Goal: Task Accomplishment & Management: Manage account settings

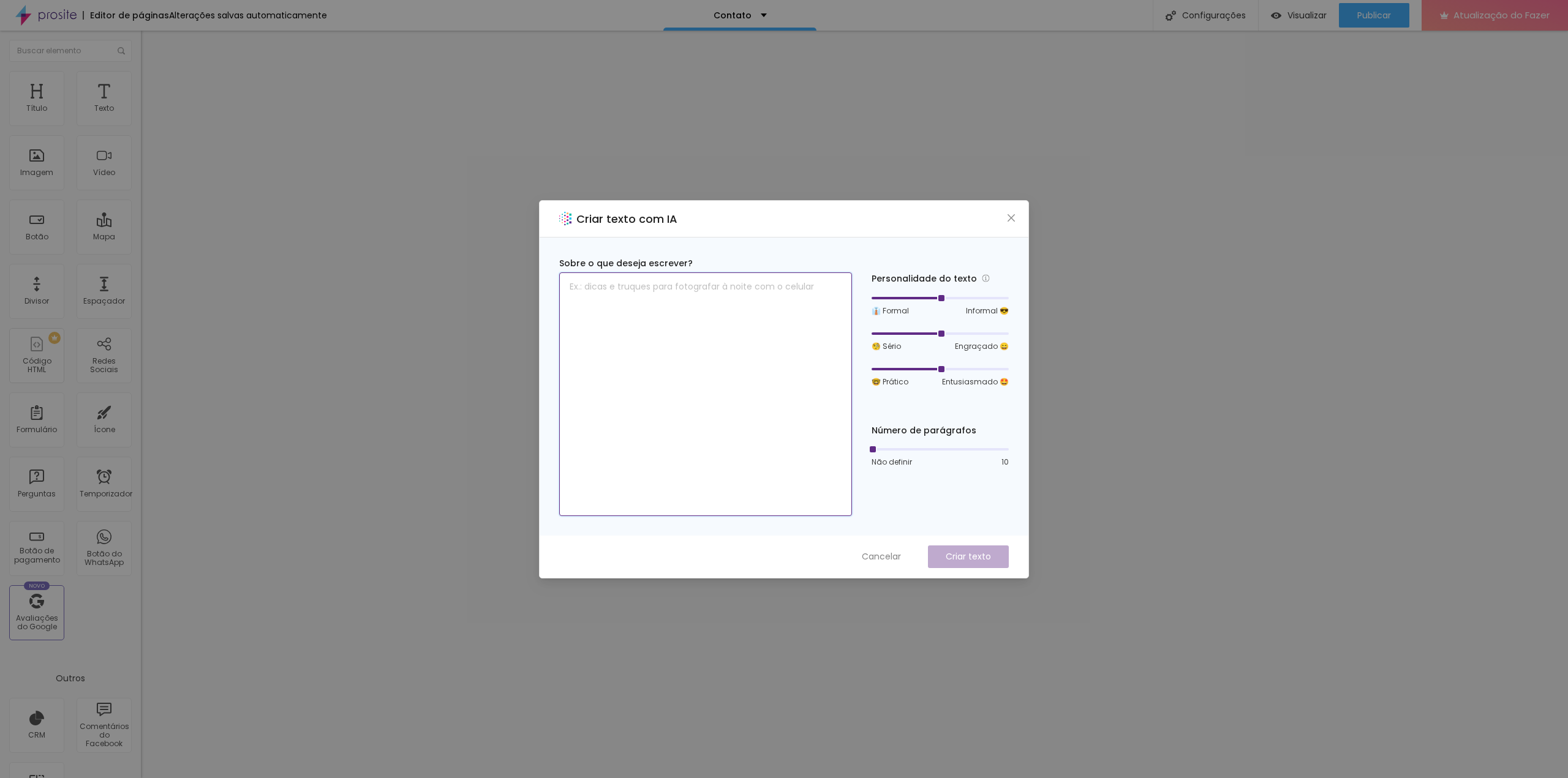
click at [714, 316] on textarea at bounding box center [705, 394] width 293 height 244
type textarea "Telefone"
click at [967, 556] on font "Criar texto" at bounding box center [968, 557] width 45 height 12
click at [1008, 218] on icon "fechar" at bounding box center [1011, 218] width 10 height 10
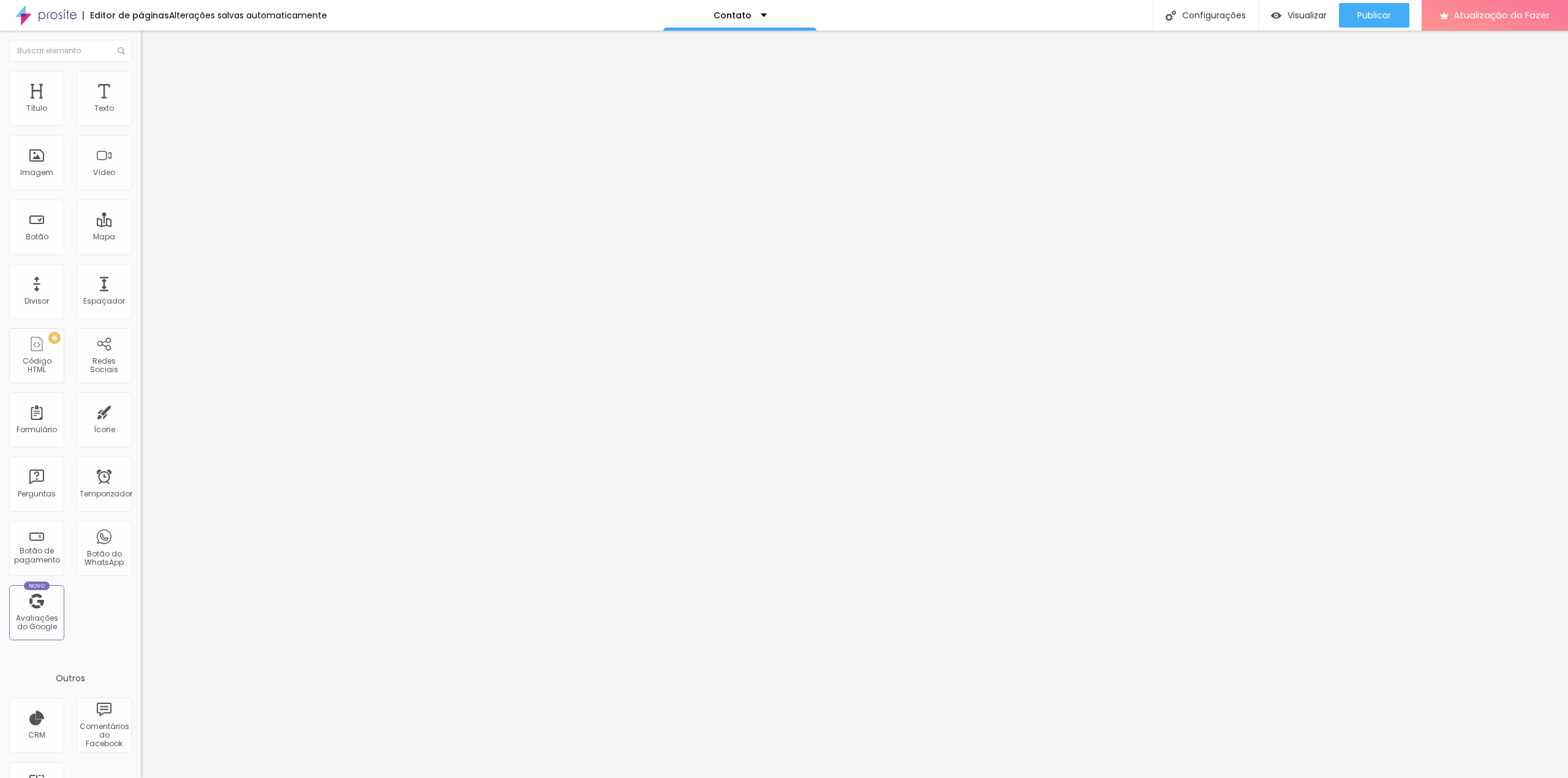
click at [141, 73] on img at bounding box center [147, 76] width 11 height 11
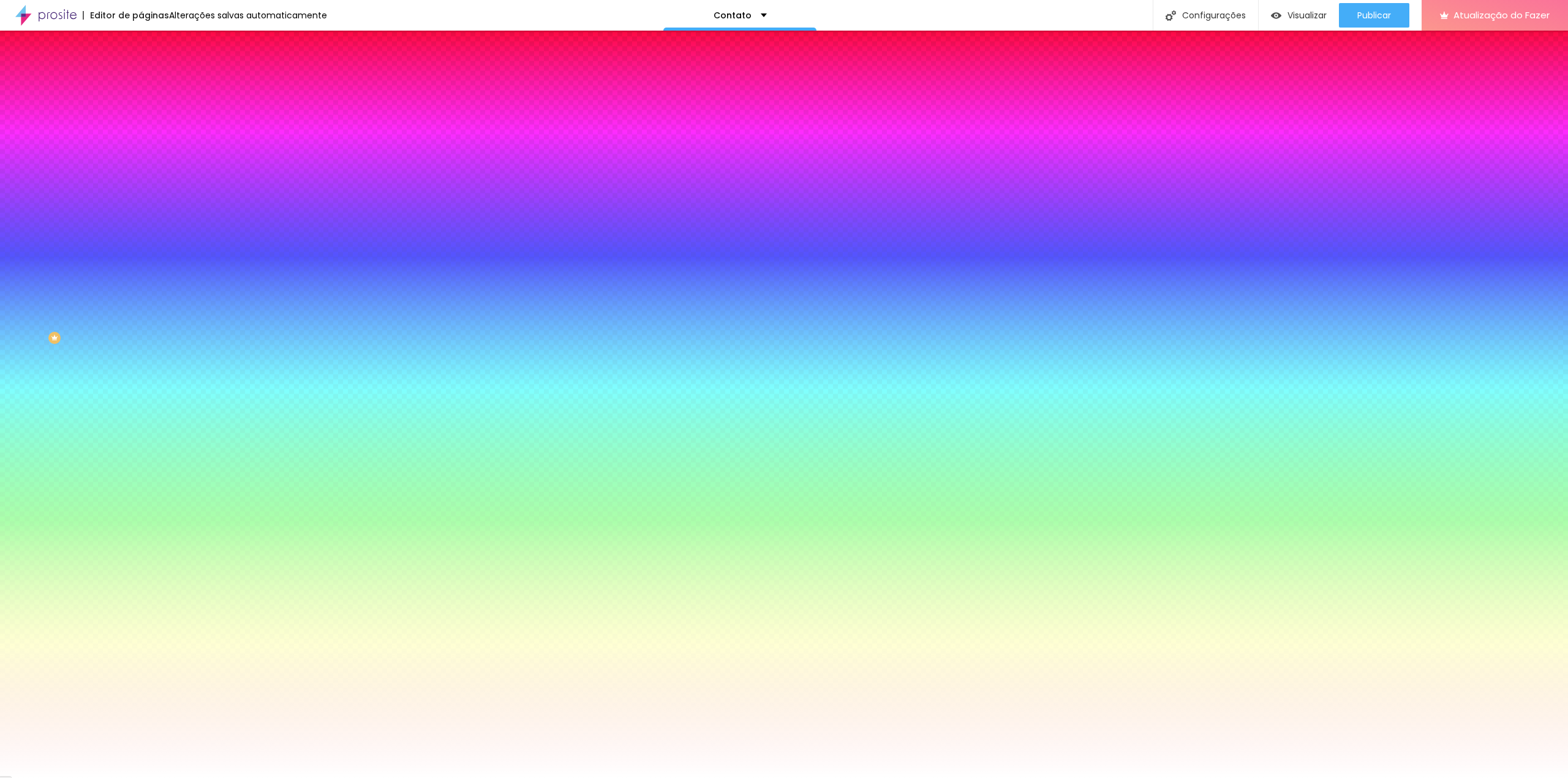
click at [141, 111] on div "Adicionar imagem" at bounding box center [211, 107] width 141 height 9
click at [148, 112] on font "Adicionar imagem" at bounding box center [183, 108] width 71 height 11
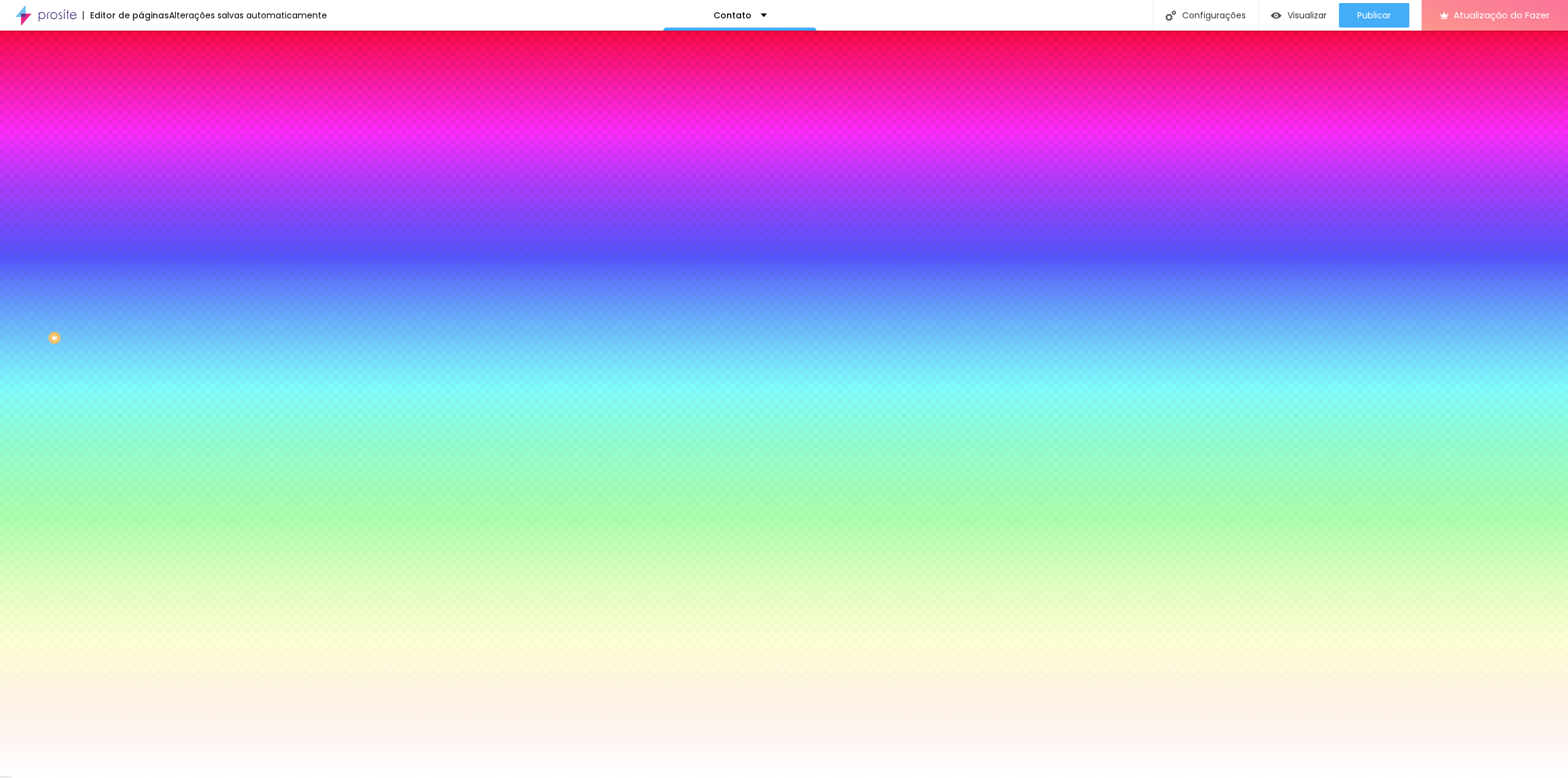
click at [220, 110] on img at bounding box center [224, 106] width 7 height 7
click at [141, 83] on li "Avançado" at bounding box center [211, 89] width 141 height 12
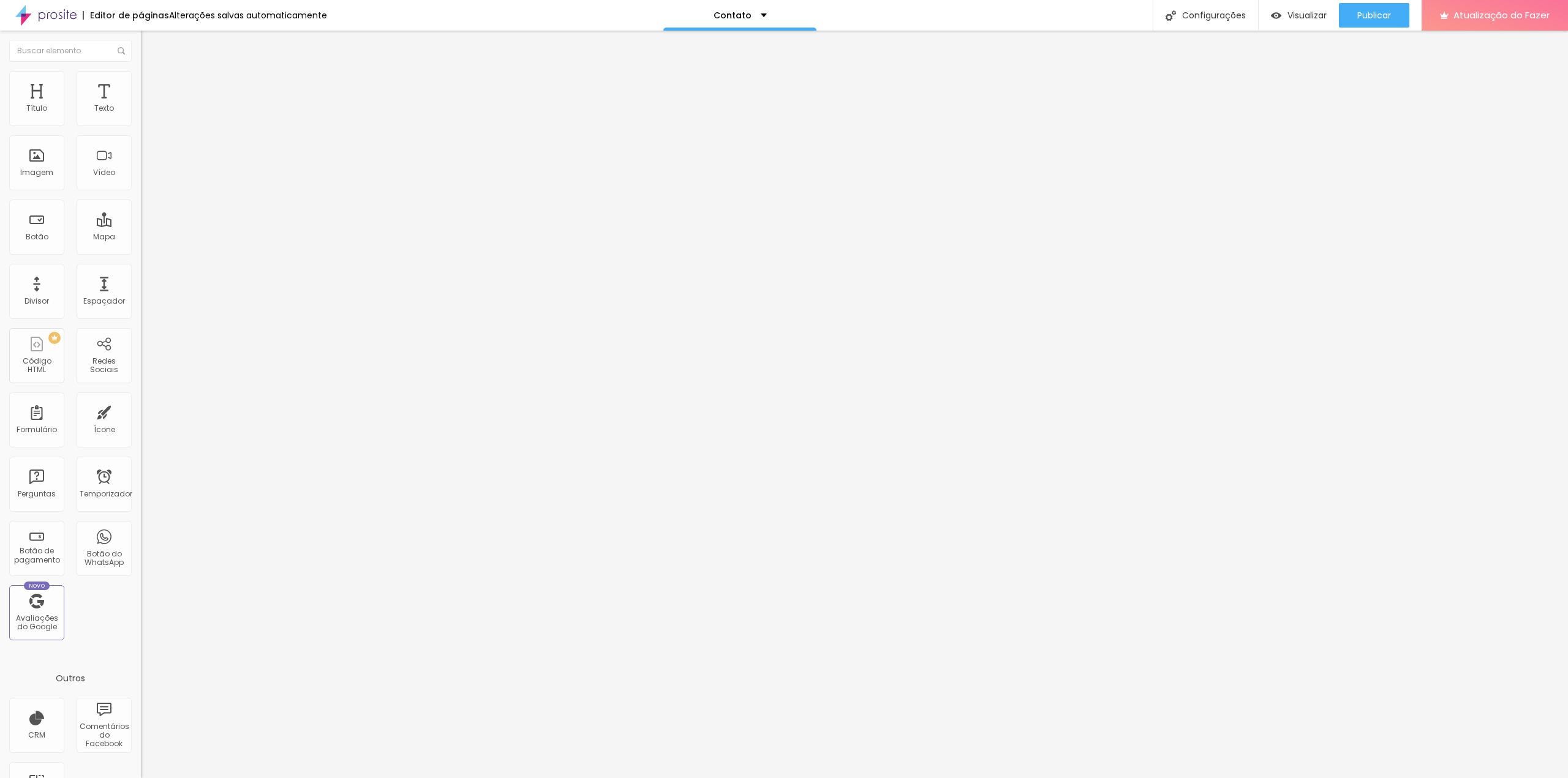
click at [141, 71] on li "Conteúdo" at bounding box center [211, 65] width 141 height 12
click at [150, 44] on img "button" at bounding box center [155, 45] width 10 height 10
click at [141, 255] on img at bounding box center [145, 259] width 9 height 9
click at [141, 626] on img at bounding box center [145, 631] width 9 height 9
click at [141, 247] on div "Instagram" at bounding box center [211, 251] width 141 height 7
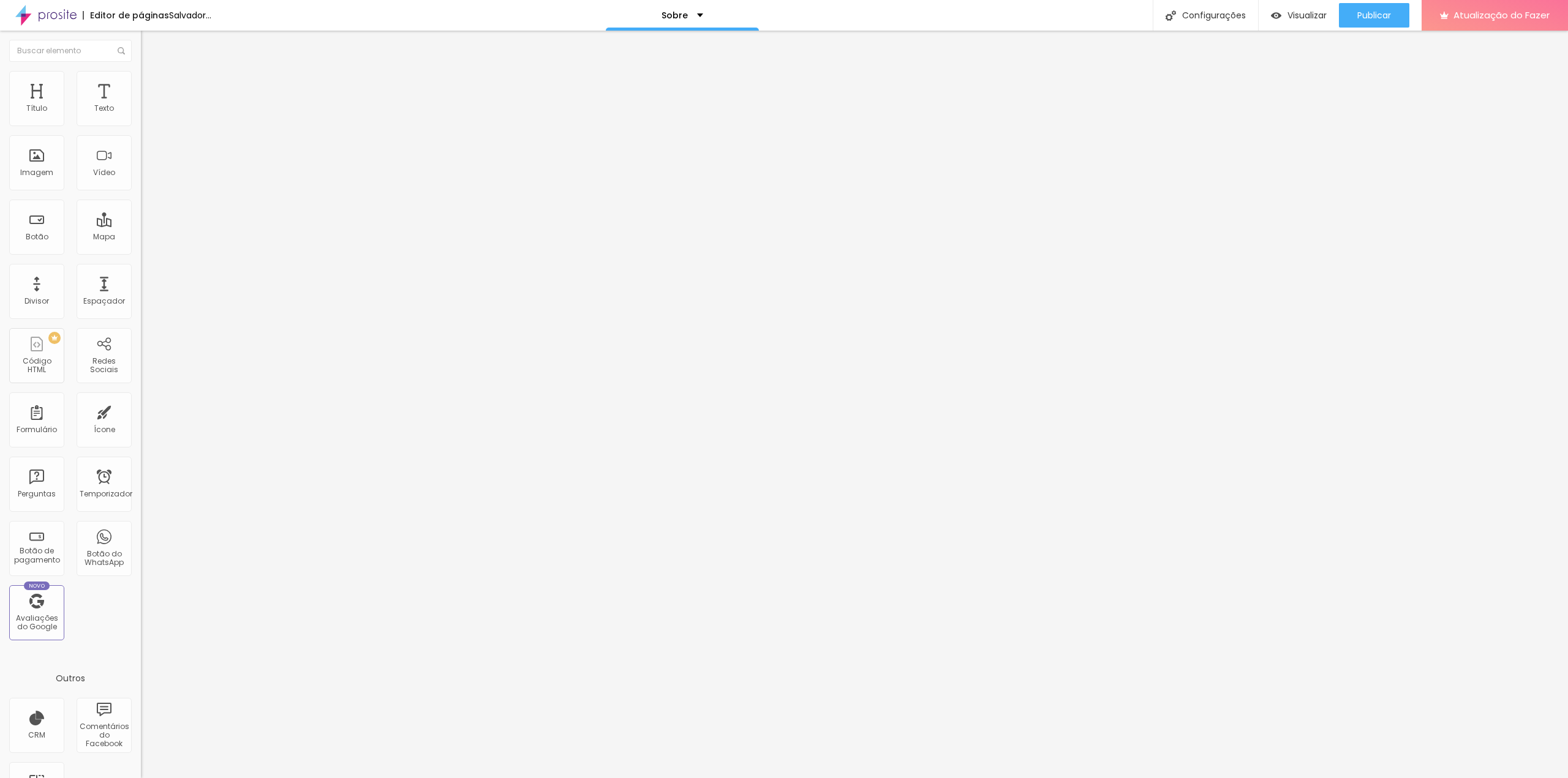
click at [141, 416] on input "https://" at bounding box center [214, 423] width 147 height 12
drag, startPoint x: 76, startPoint y: 198, endPoint x: 0, endPoint y: 181, distance: 77.9
click at [141, 181] on div "Instagram Rede social Facebook Endereço URL https:// Abrir em uma nova aba + Ad…" at bounding box center [211, 301] width 141 height 411
type input "[URL][DOMAIN_NAME]"
click at [148, 105] on font "Trocar imagem" at bounding box center [178, 100] width 60 height 11
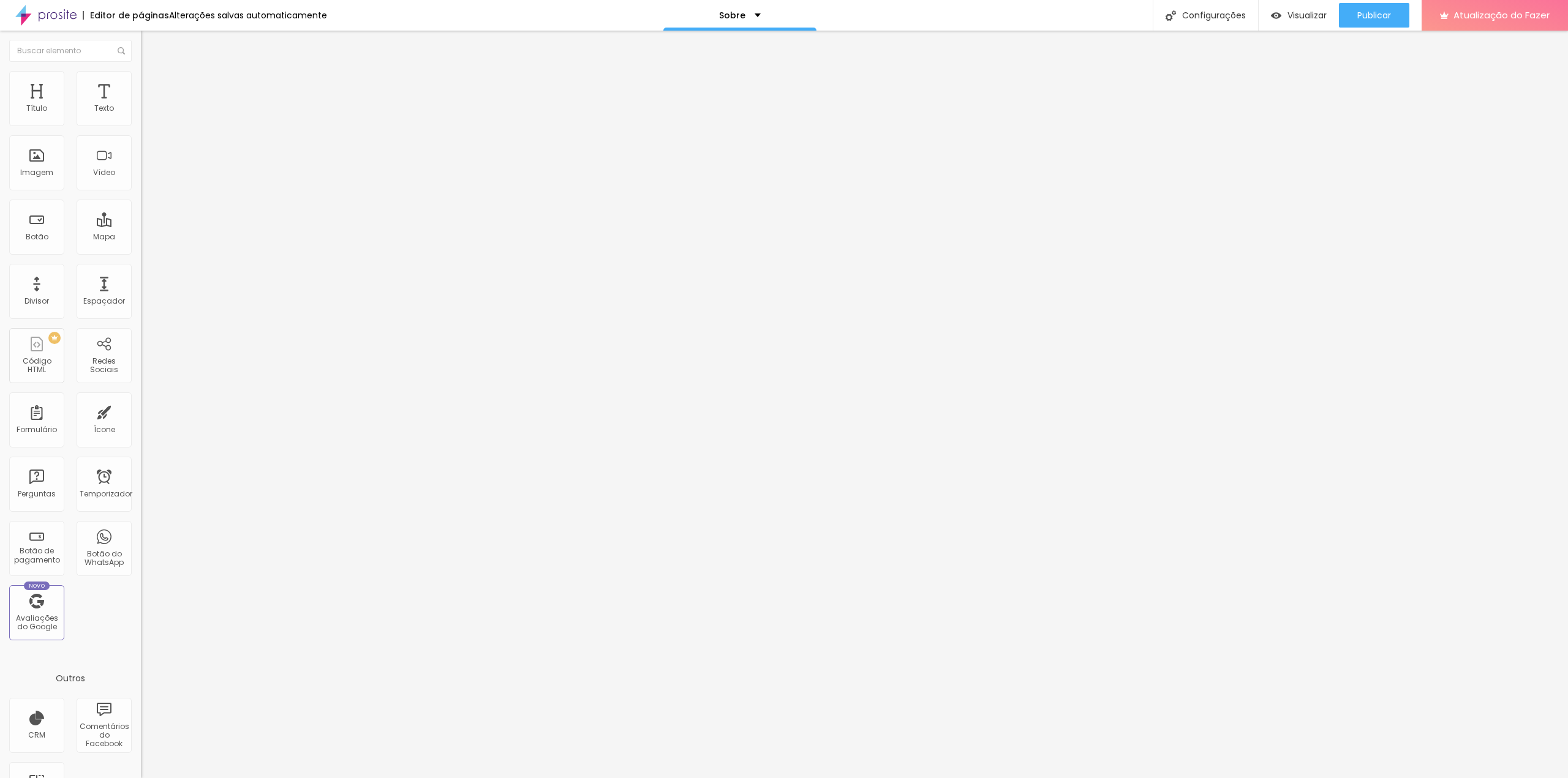
click at [141, 75] on img at bounding box center [147, 76] width 11 height 11
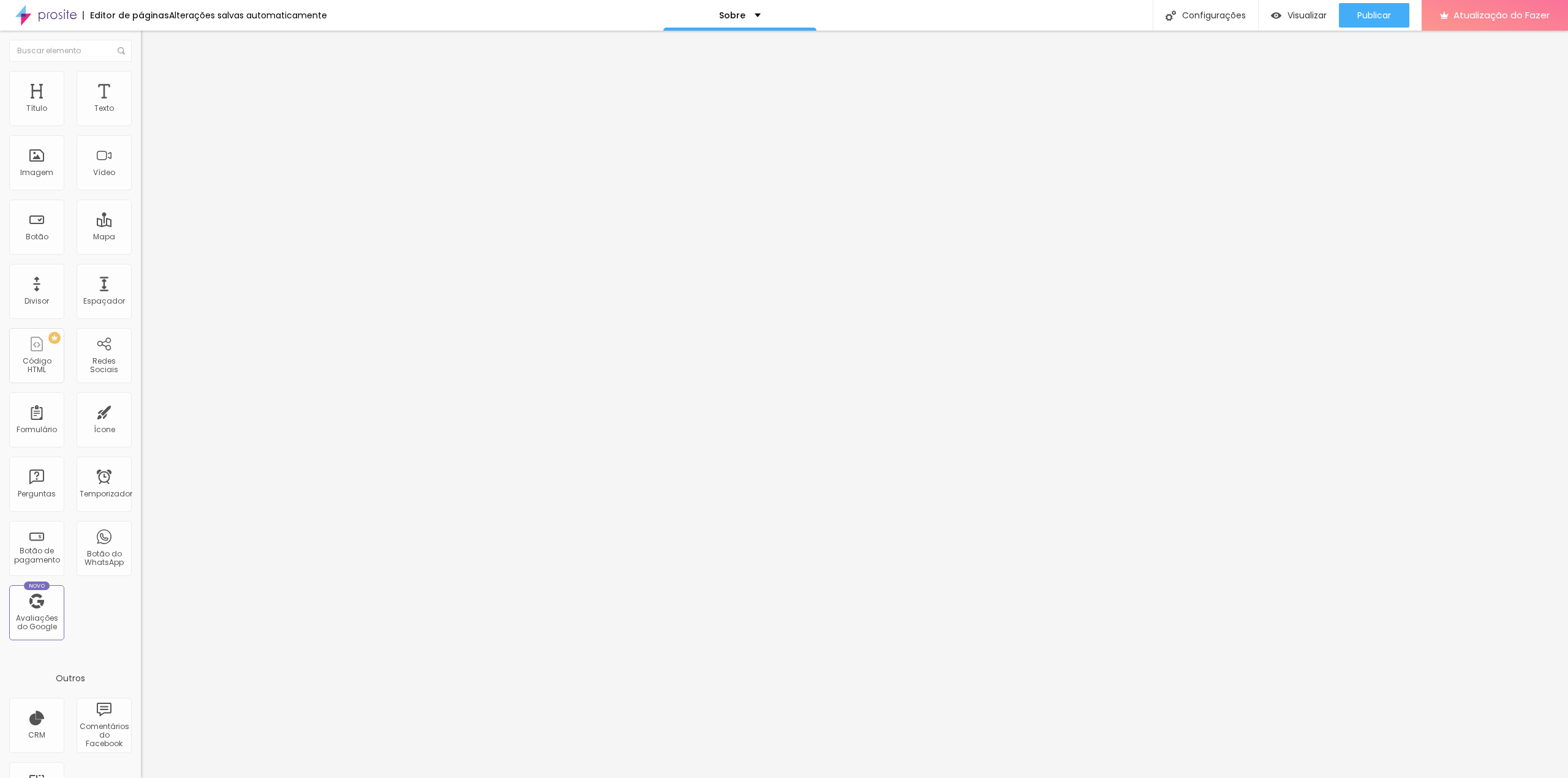
type input "95"
type input "90"
type input "85"
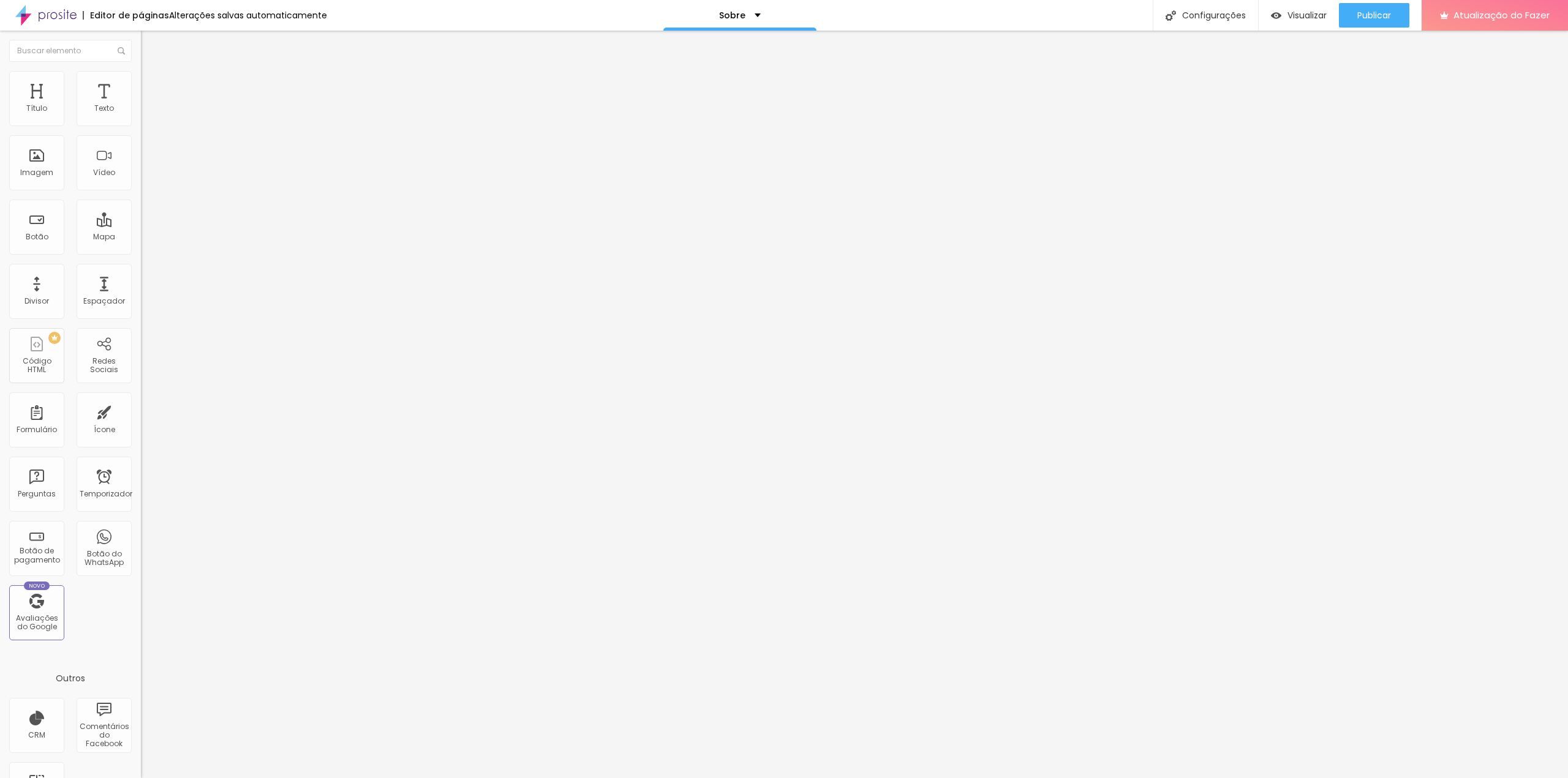
type input "85"
type input "80"
type input "75"
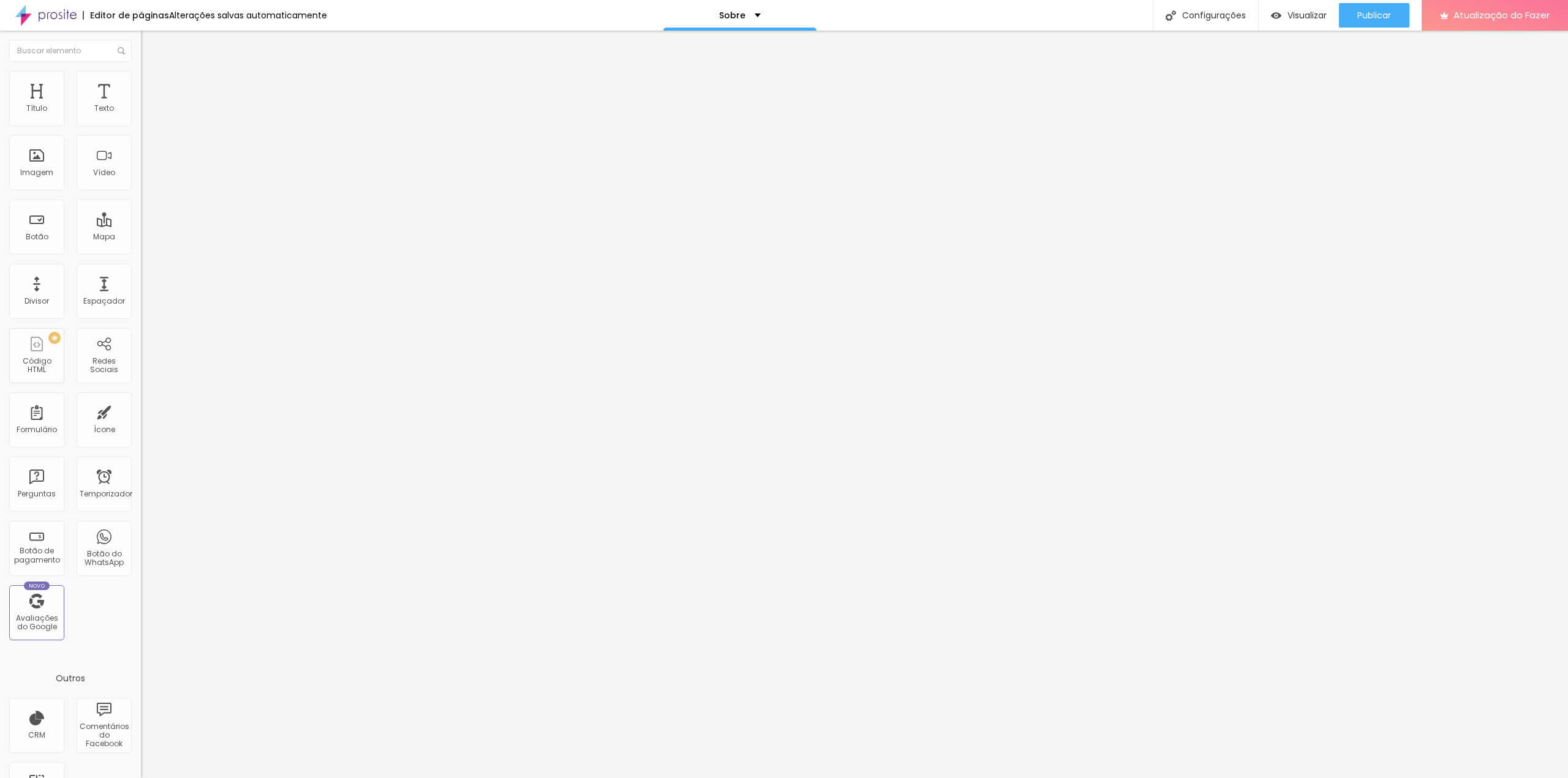
type input "70"
type input "65"
type input "60"
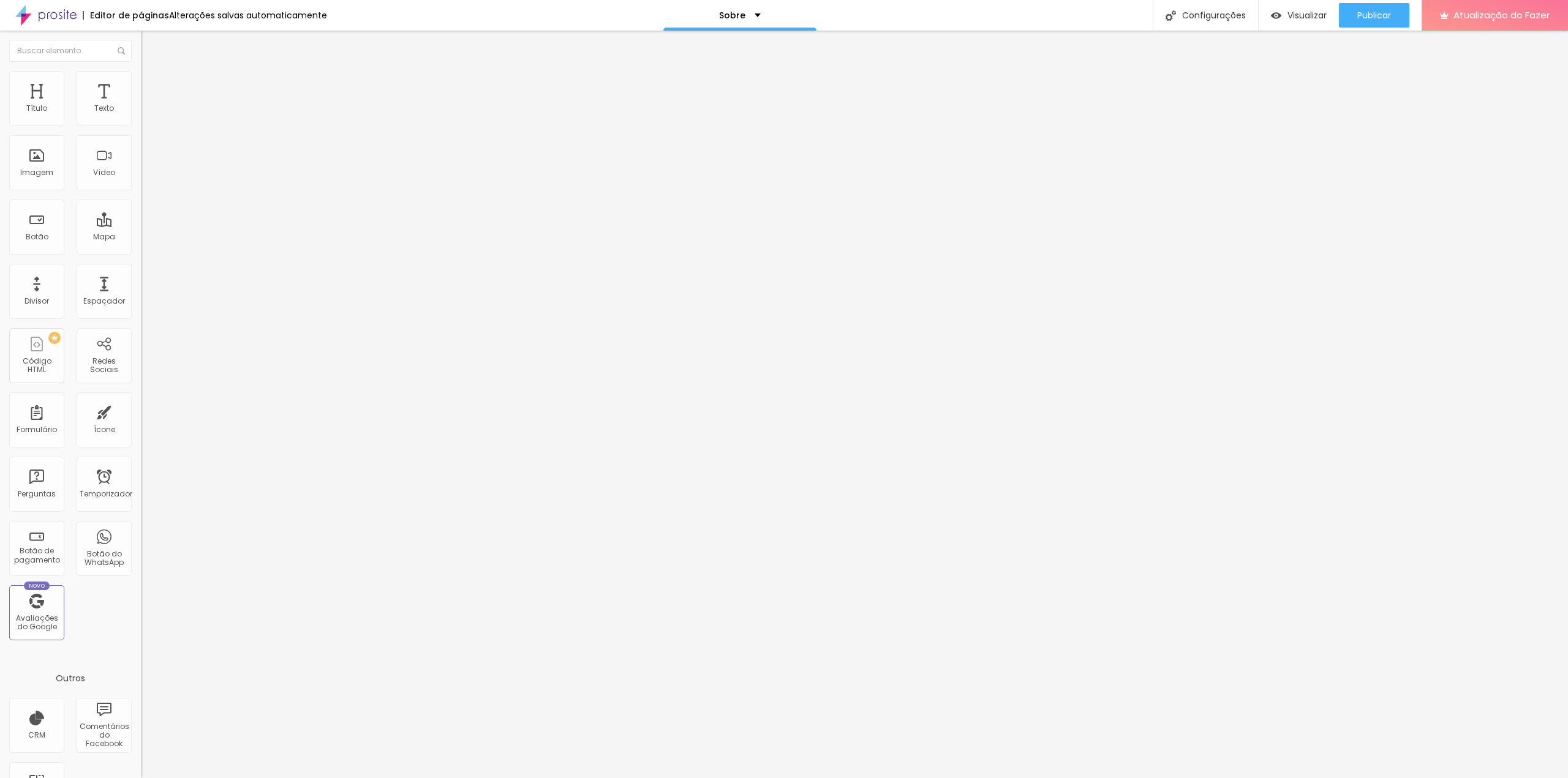
type input "60"
type input "55"
type input "50"
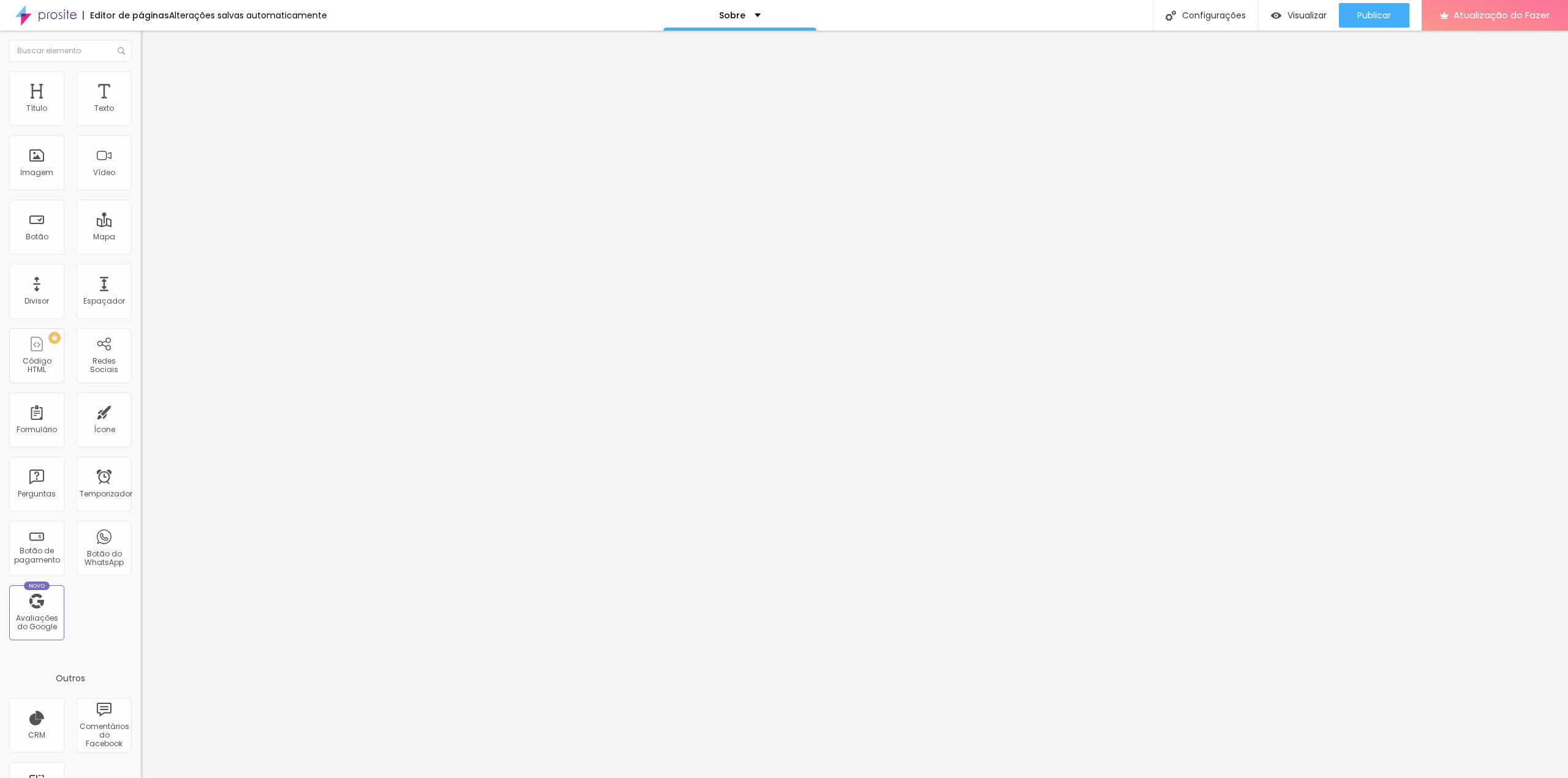
type input "45"
drag, startPoint x: 126, startPoint y: 131, endPoint x: 55, endPoint y: 131, distance: 71.0
type input "45"
click at [141, 126] on input "range" at bounding box center [180, 121] width 79 height 10
click at [152, 86] on font "Avançado" at bounding box center [172, 91] width 40 height 11
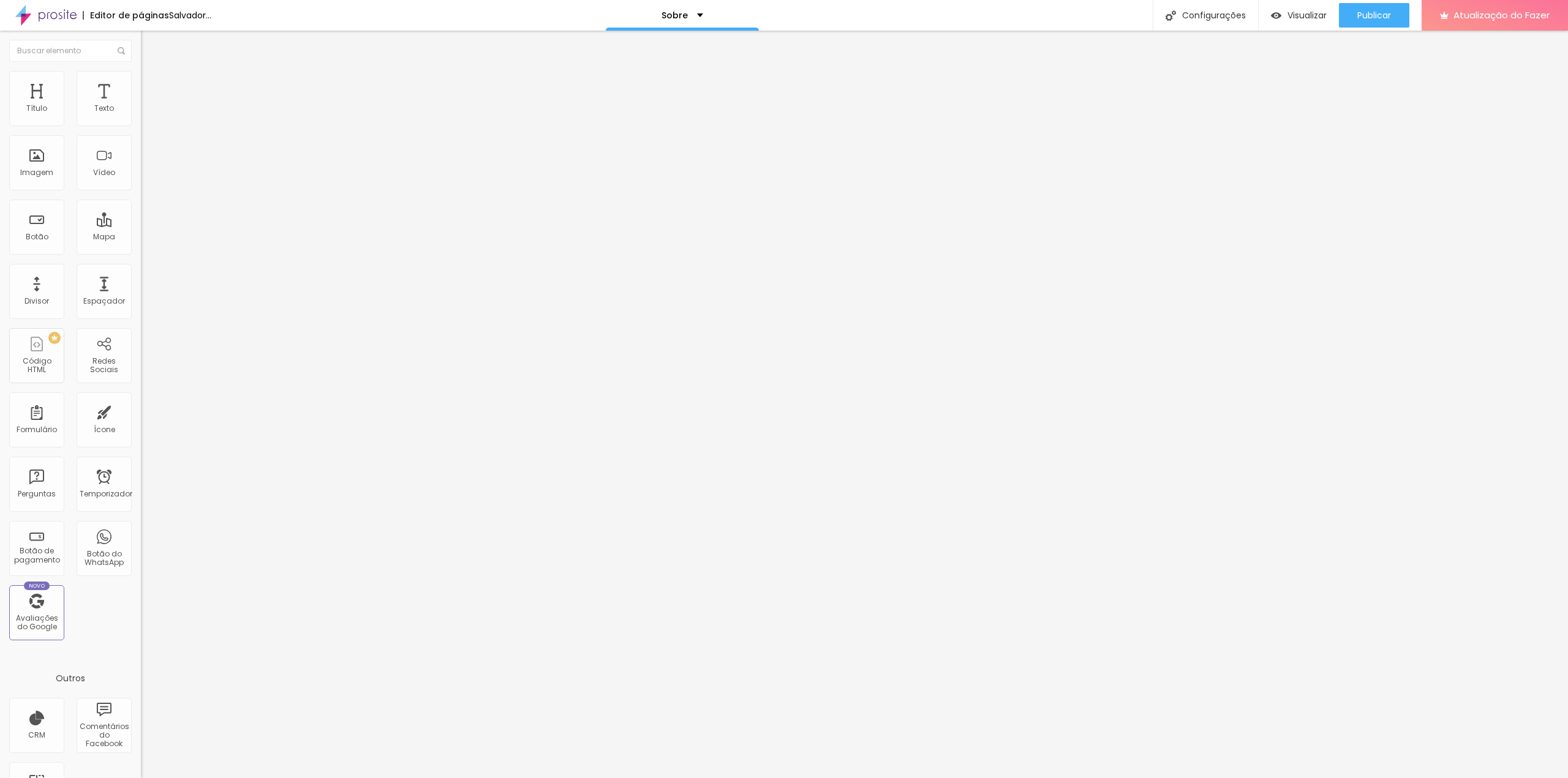
click at [152, 84] on font "Estilo" at bounding box center [161, 79] width 19 height 11
type input "2"
type input "31"
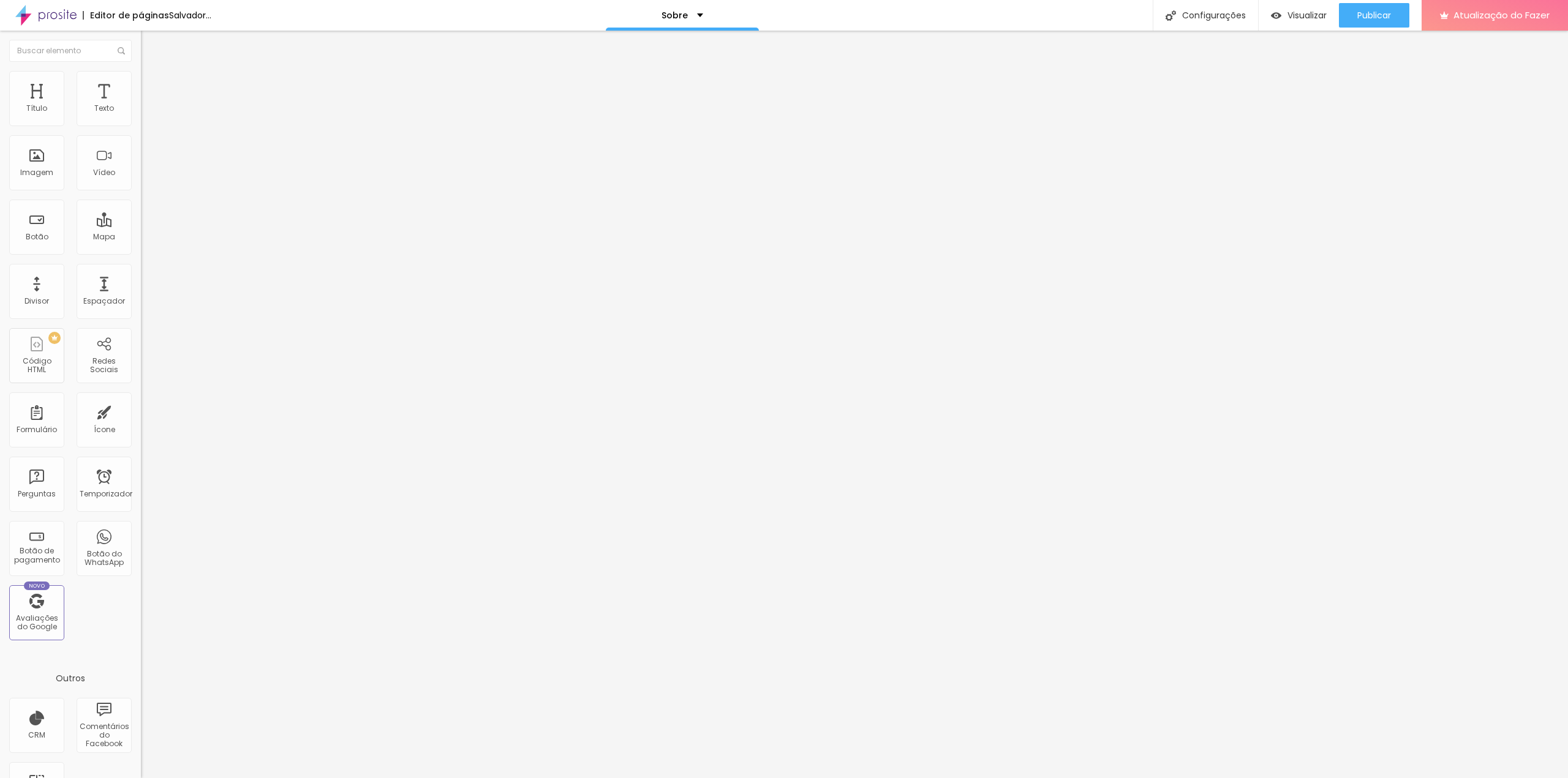
type input "33"
type input "36"
type input "41"
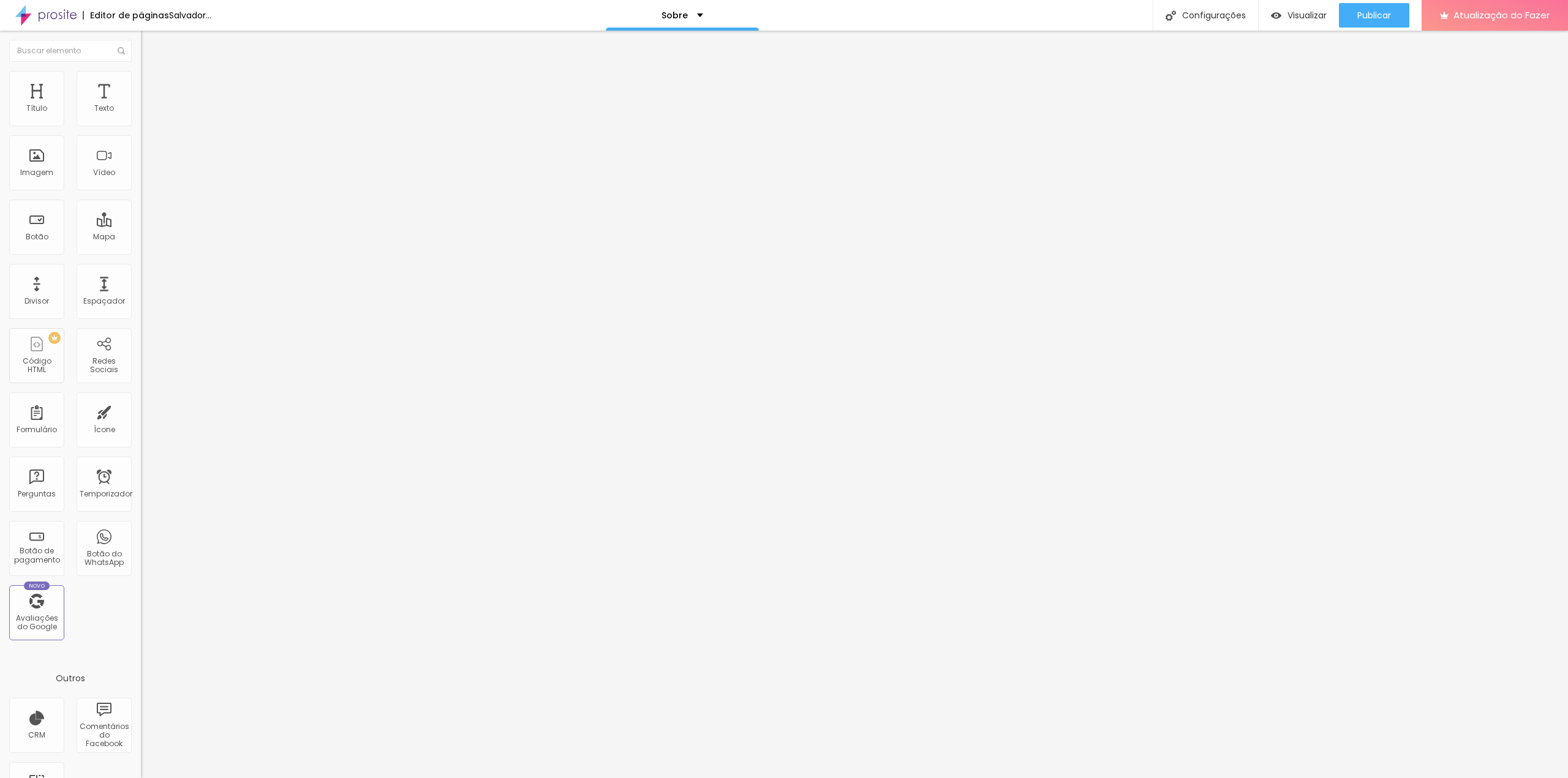
type input "41"
type input "49"
type input "54"
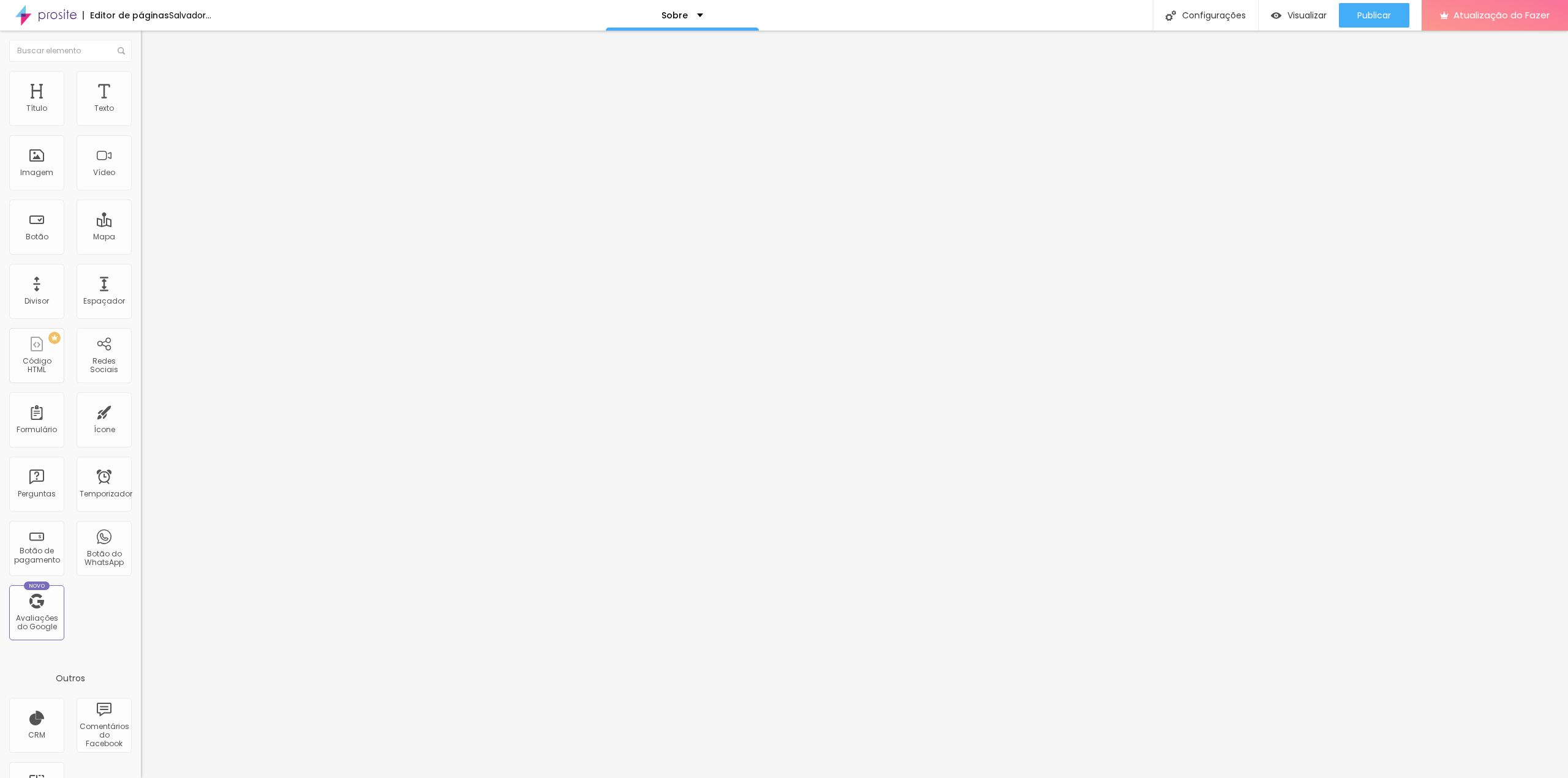
type input "56"
type input "58"
type input "59"
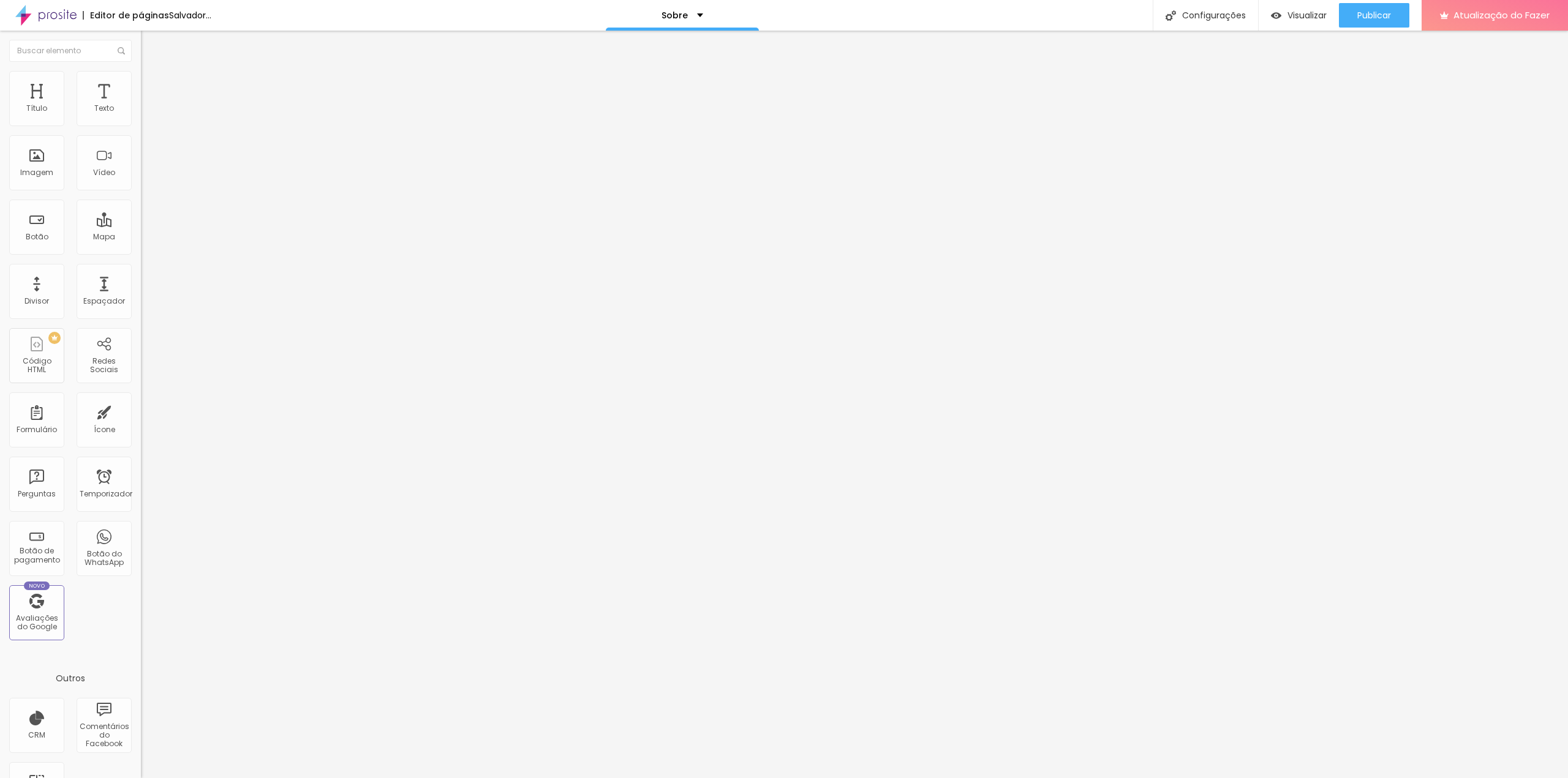
type input "59"
type input "61"
type input "64"
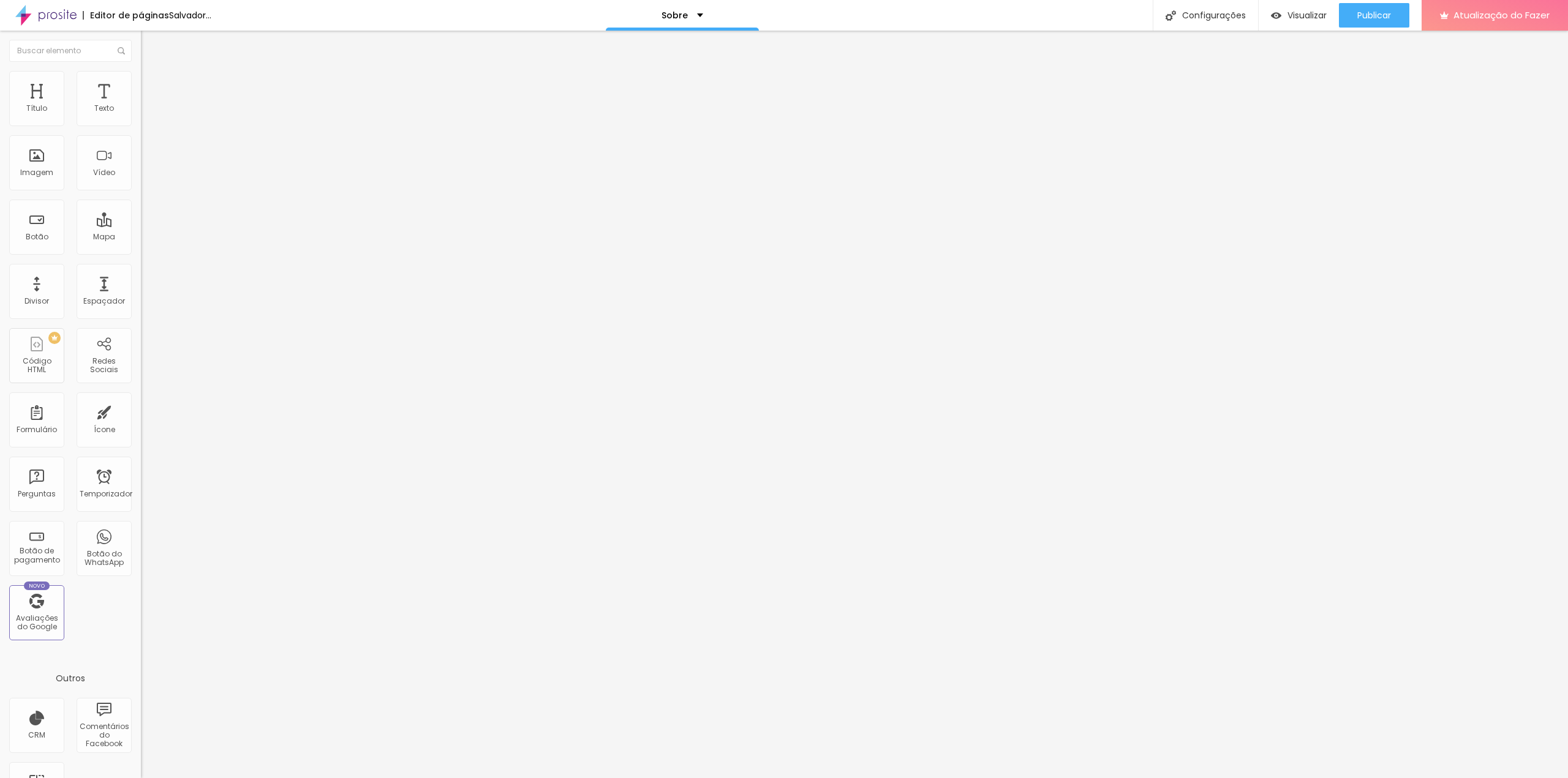
type input "66"
type input "71"
type input "72"
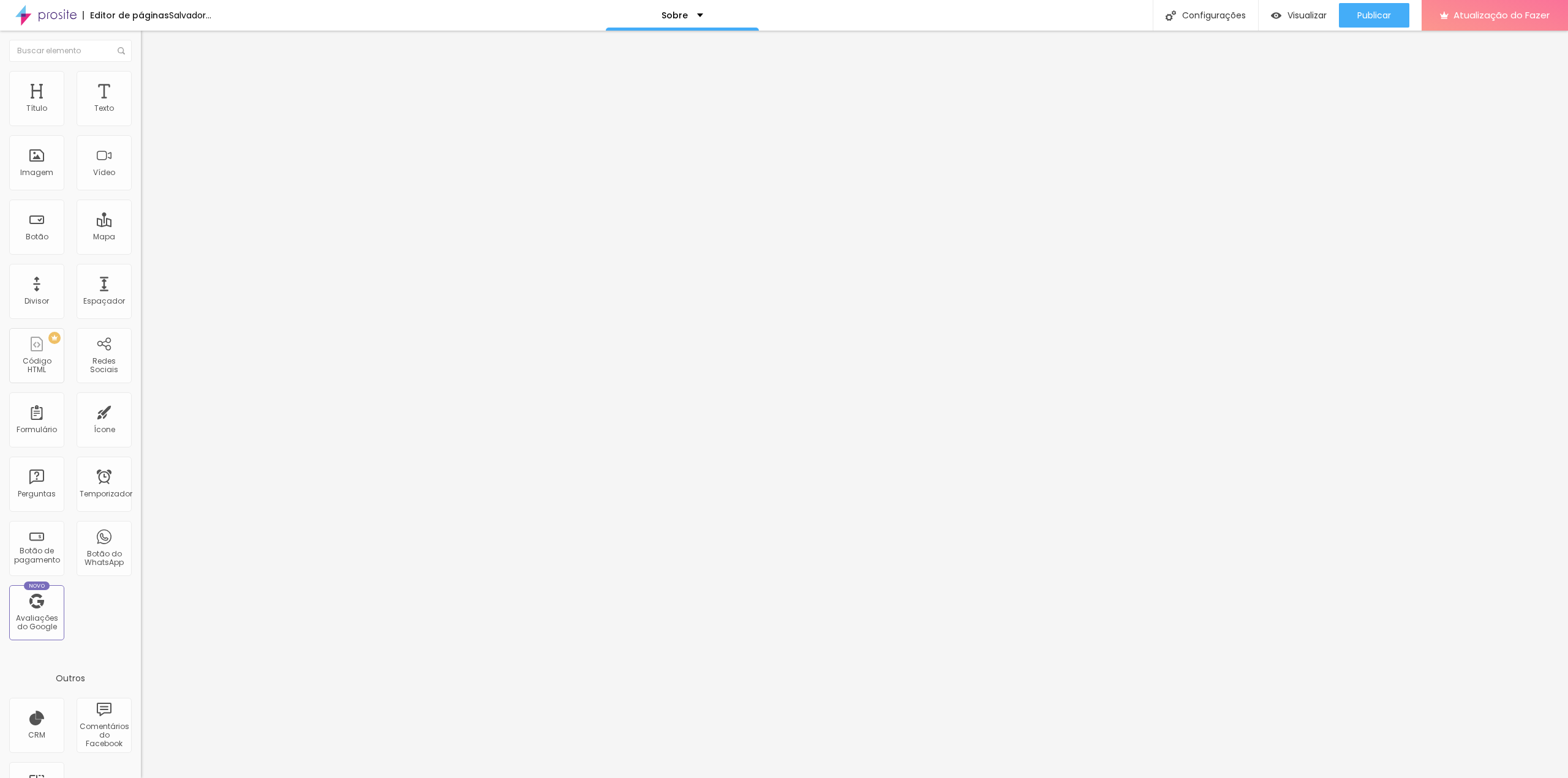
type input "72"
type input "74"
type input "72"
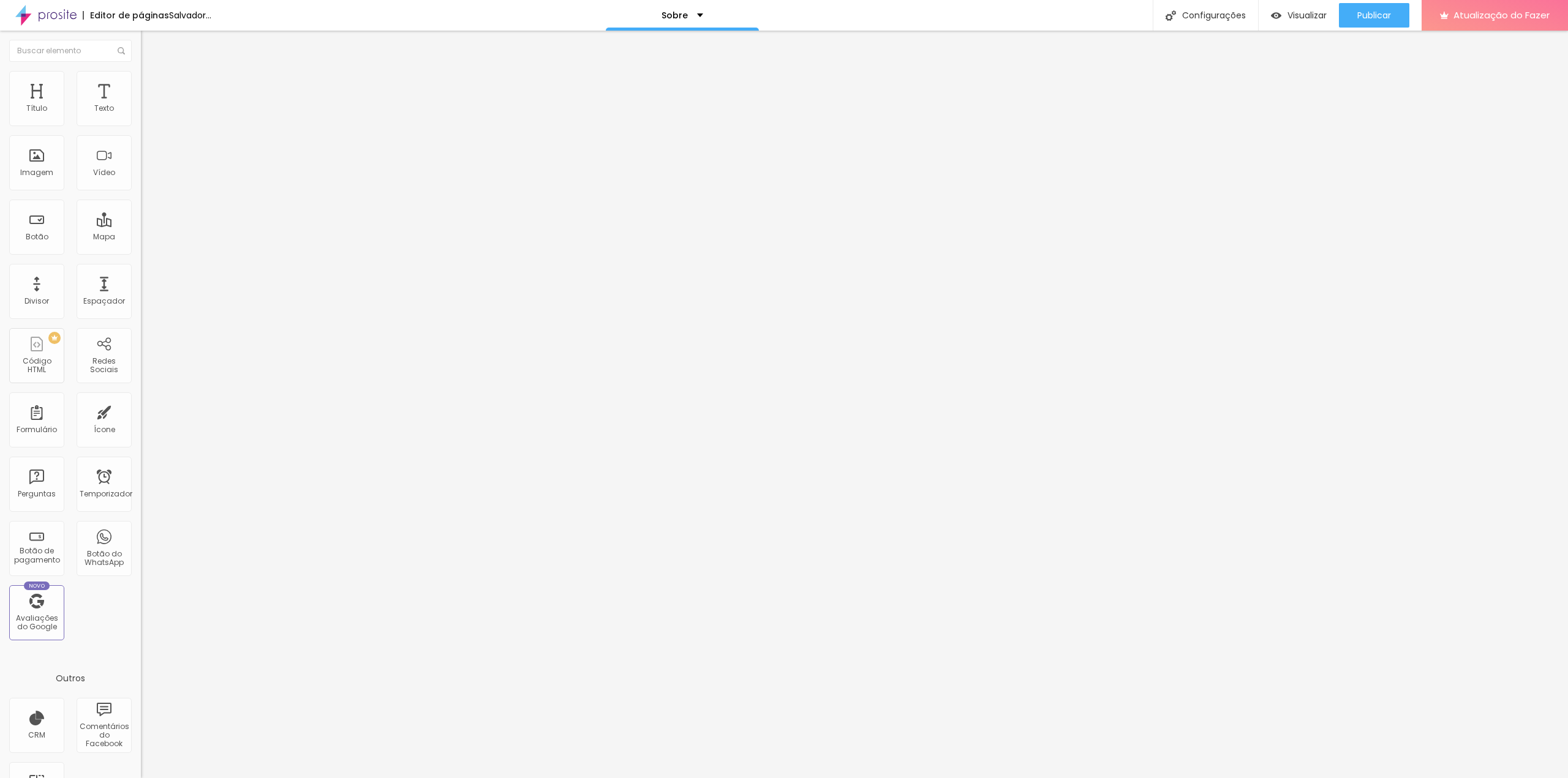
type input "71"
type input "67"
type input "66"
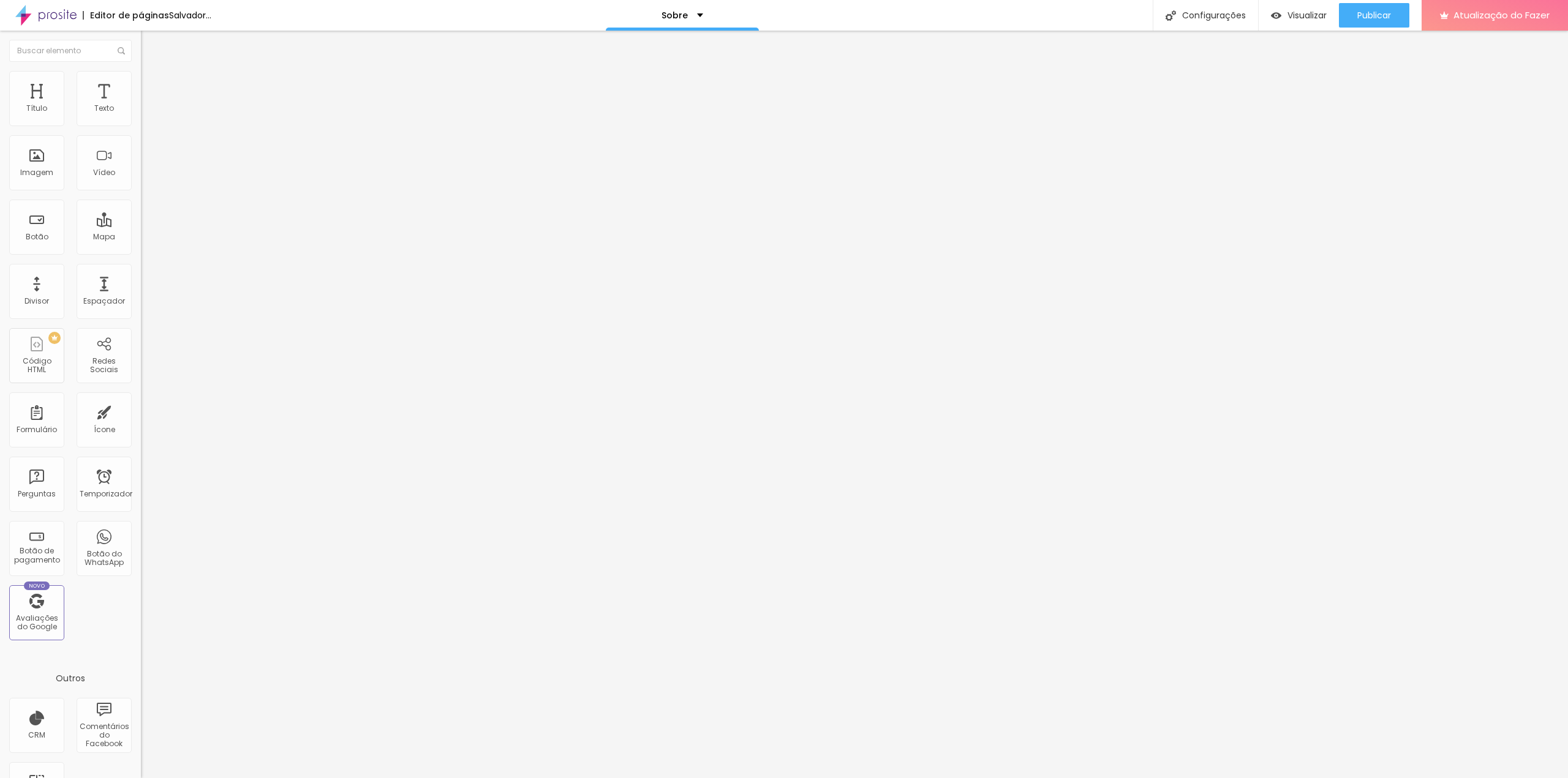
type input "66"
type input "64"
type input "63"
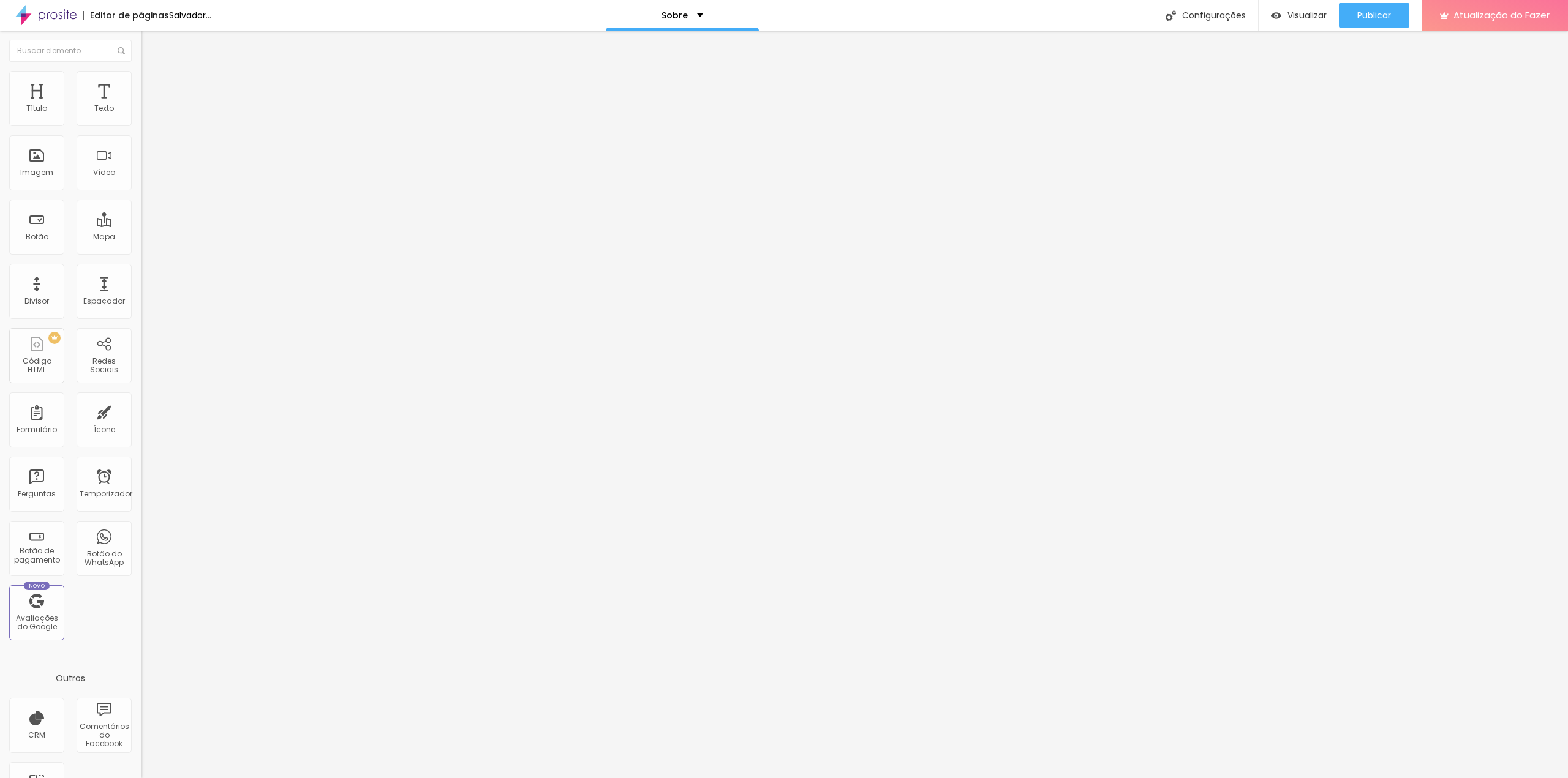
type input "61"
type input "59"
type input "58"
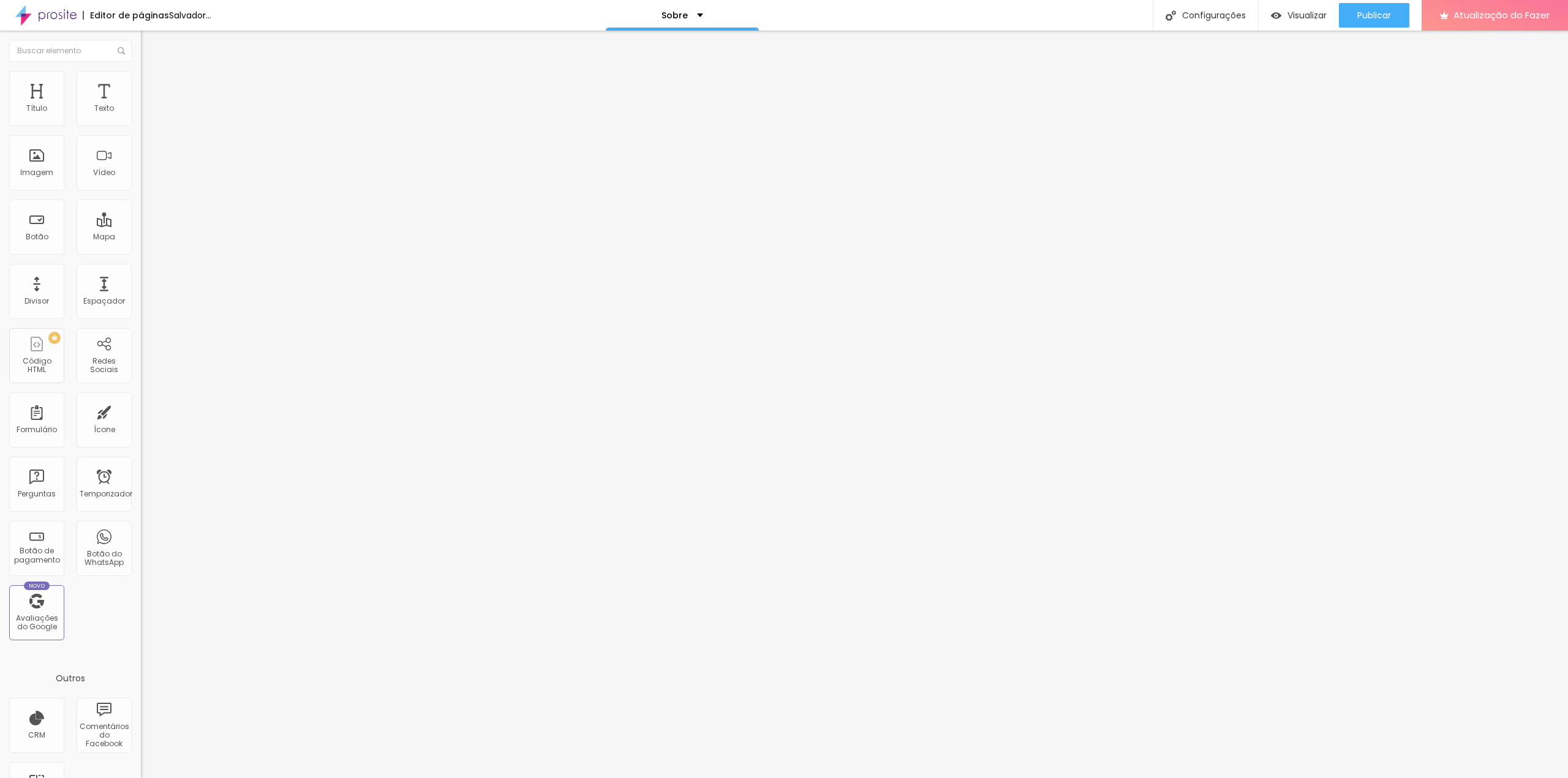
type input "58"
type input "56"
type input "54"
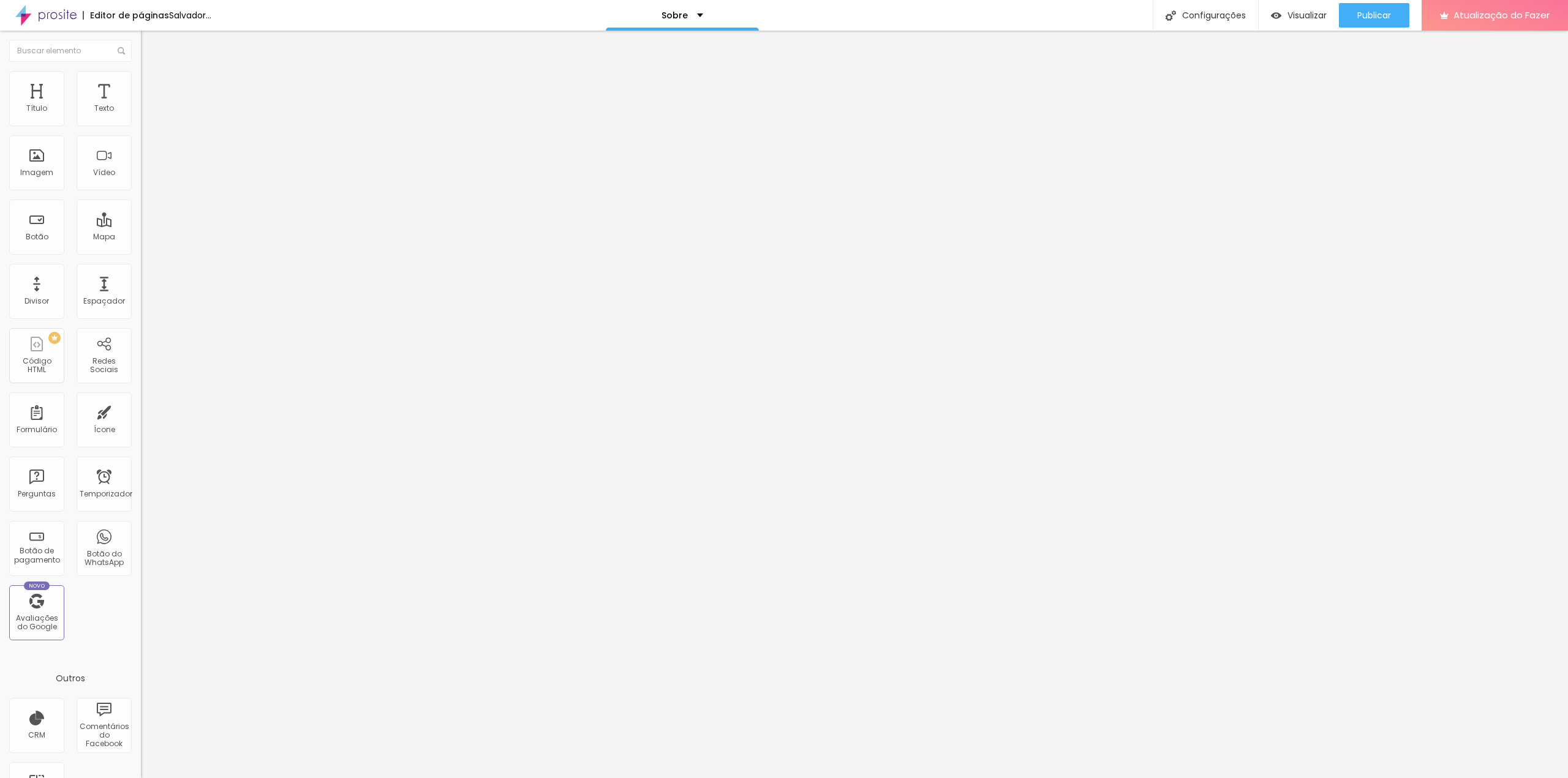
type input "53"
type input "51"
type input "49"
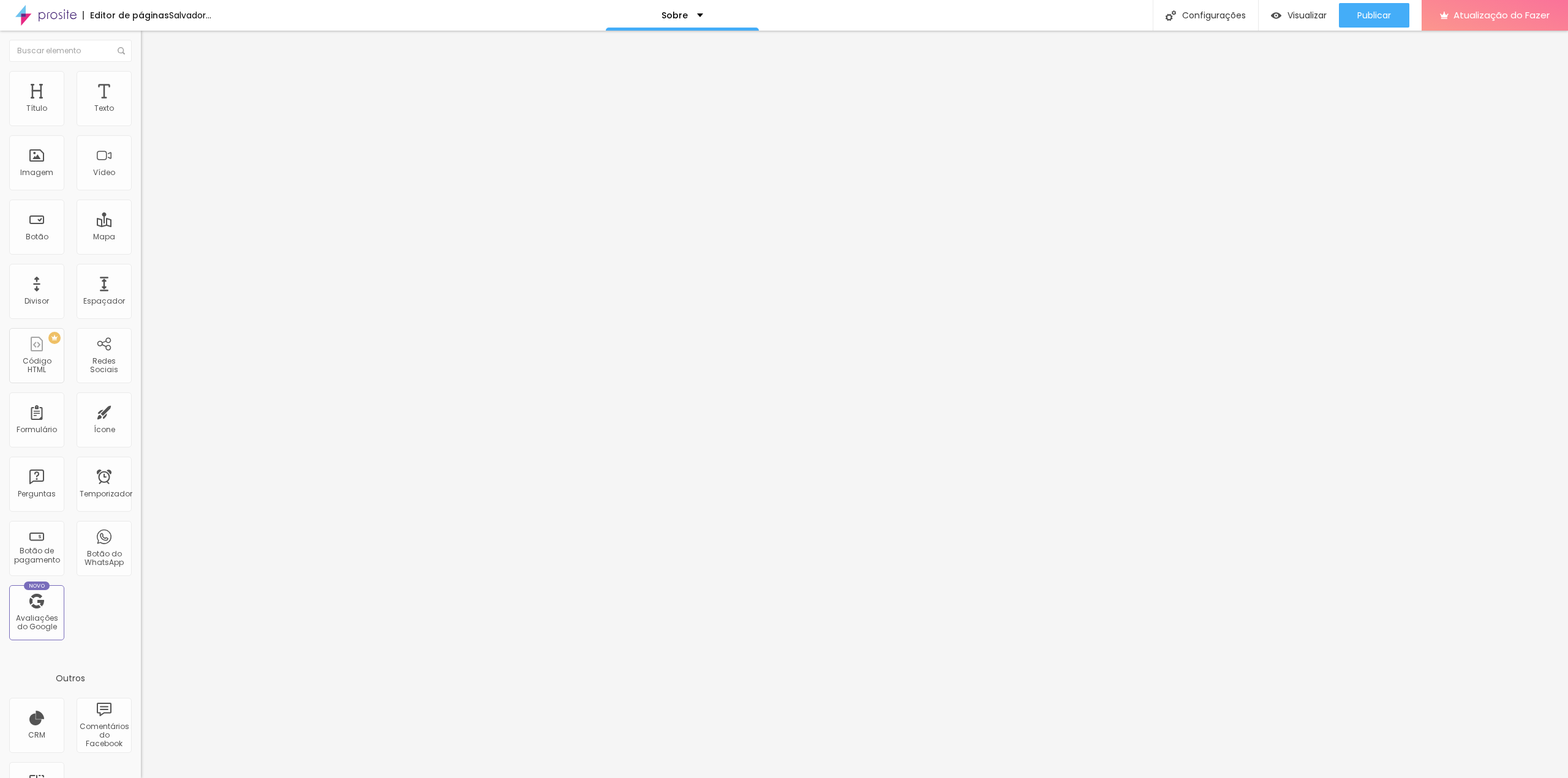
type input "49"
type input "48"
type input "46"
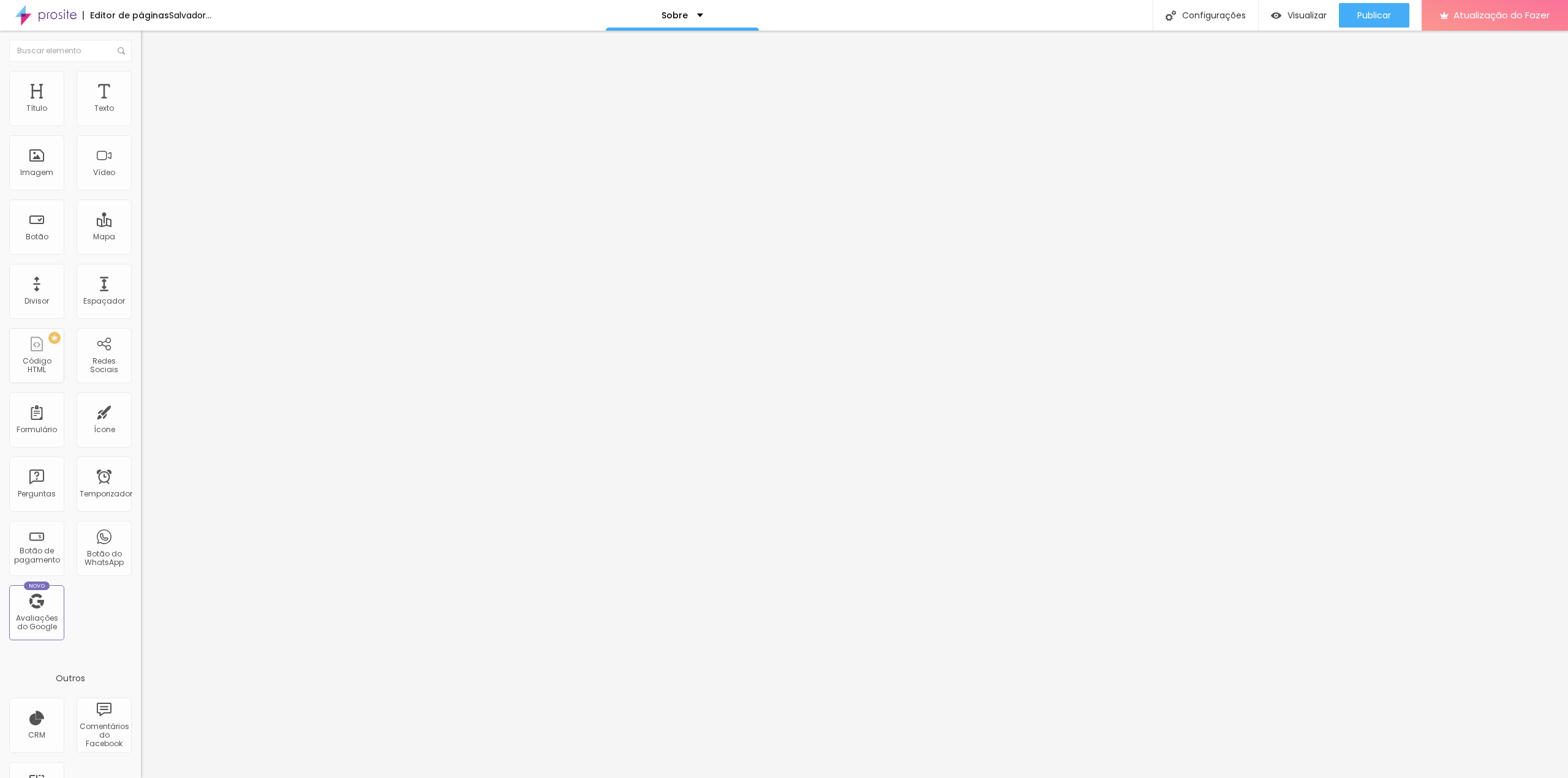
type input "44"
type input "43"
drag, startPoint x: 26, startPoint y: 153, endPoint x: 45, endPoint y: 153, distance: 19.0
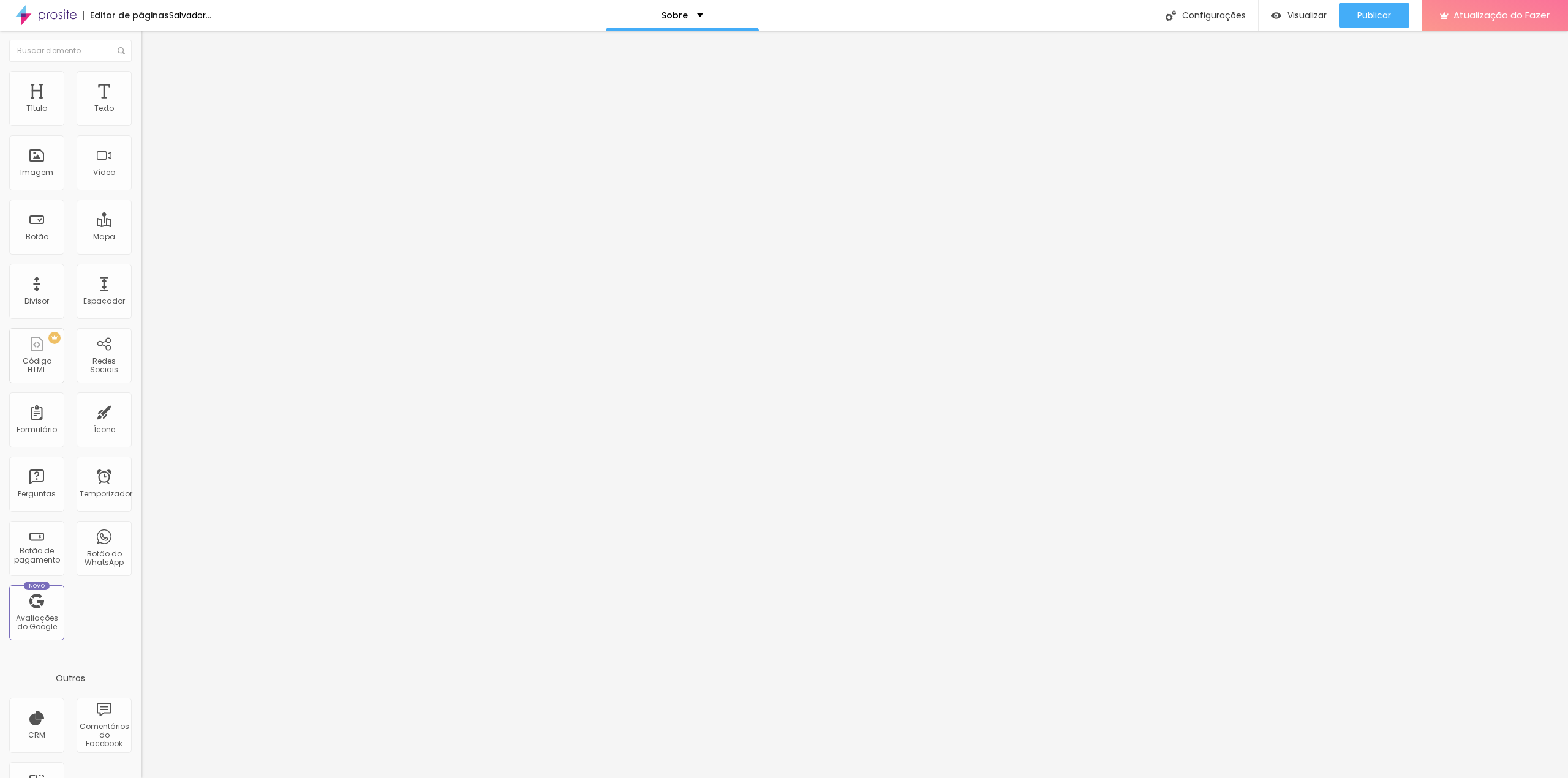
type input "43"
click at [141, 268] on input "range" at bounding box center [180, 273] width 79 height 10
type input "40"
type input "35"
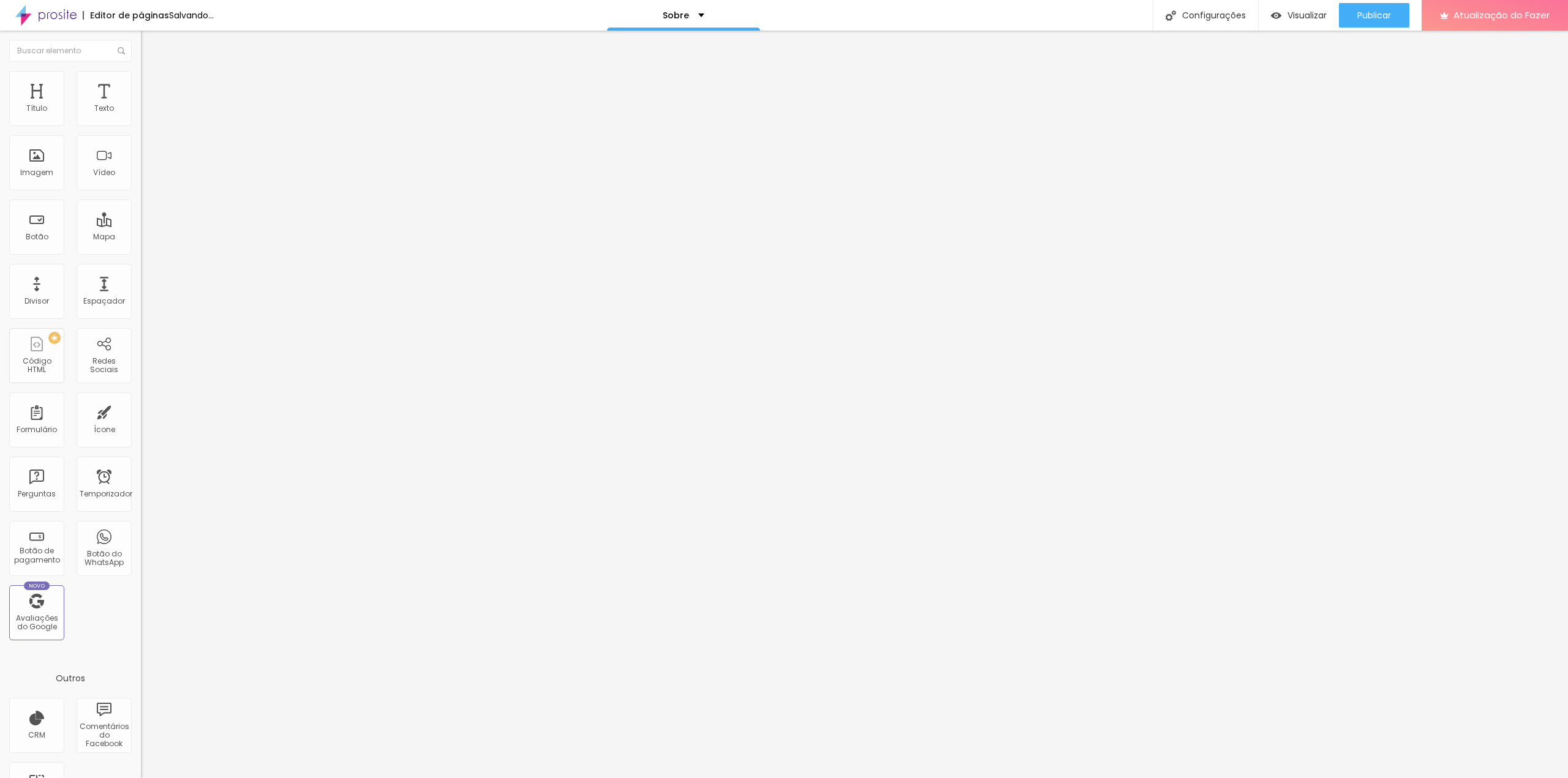
type input "35"
type input "30"
type input "25"
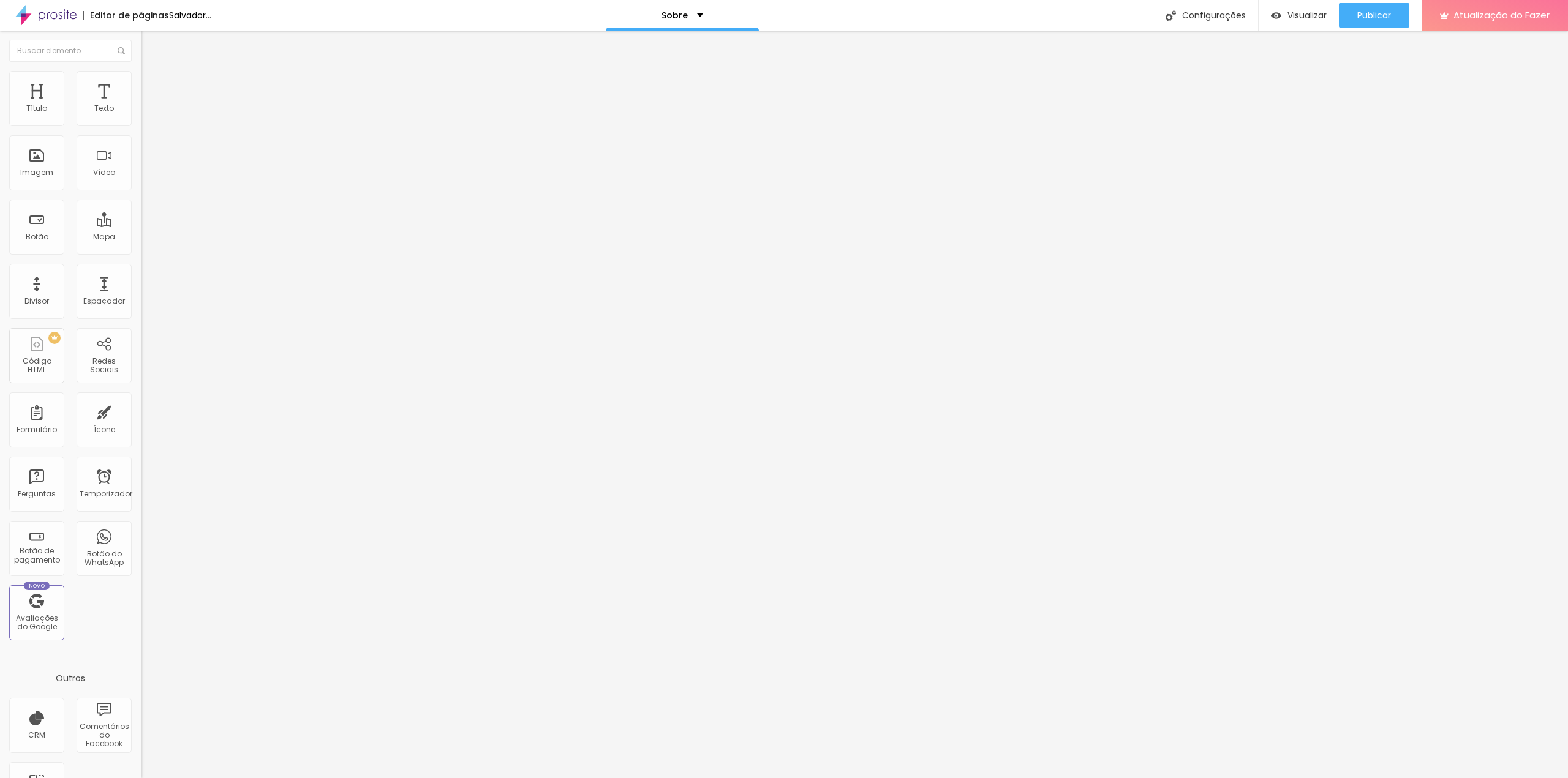
type input "30"
type input "35"
type input "40"
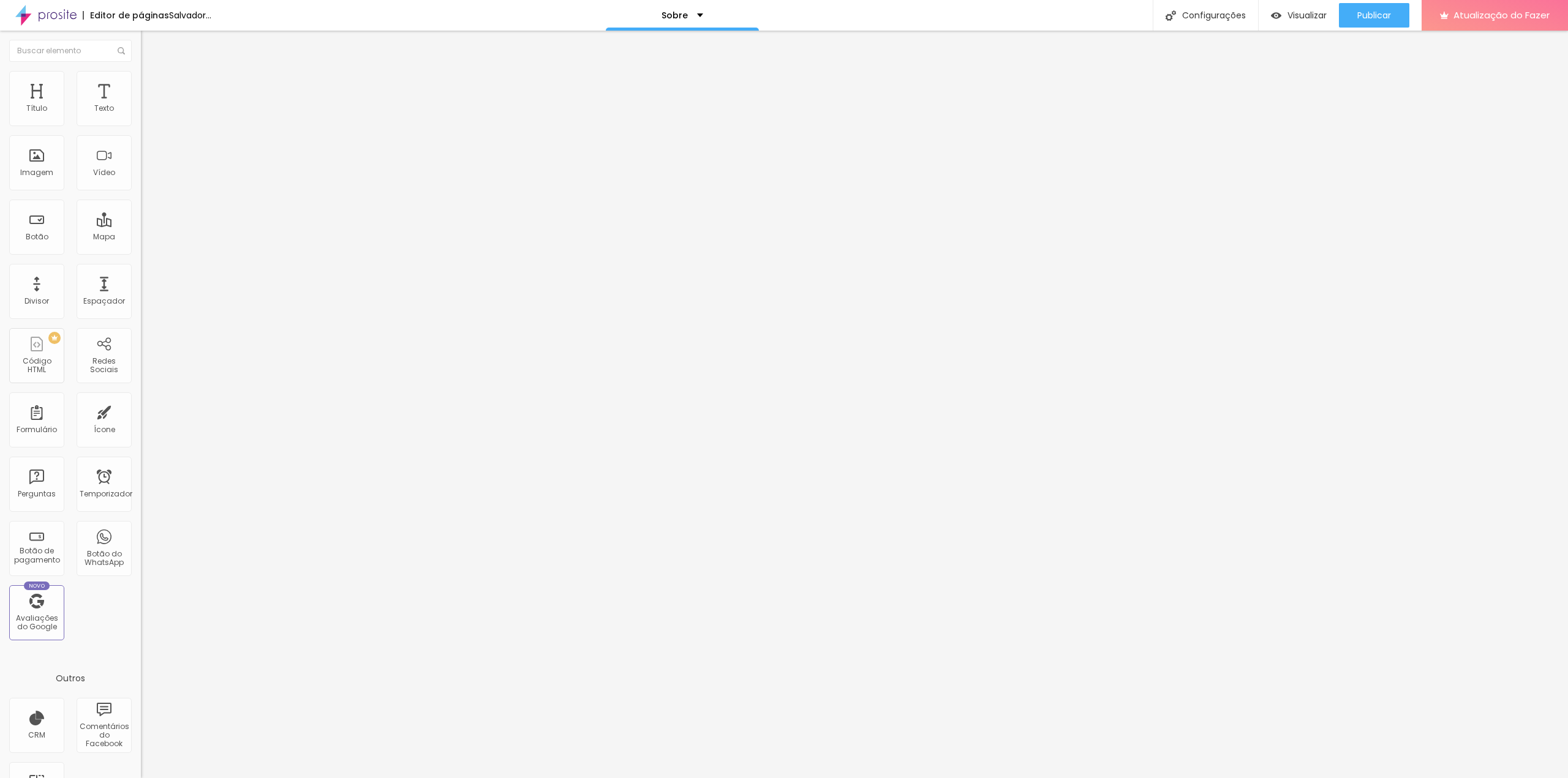
drag, startPoint x: 55, startPoint y: 130, endPoint x: 52, endPoint y: 136, distance: 6.7
type input "40"
click at [141, 126] on input "range" at bounding box center [180, 121] width 79 height 10
click at [1312, 17] on font "Visualizar" at bounding box center [1307, 16] width 39 height 12
click at [1207, 60] on font "Clique para editar as configurações desta página como: Informações para compart…" at bounding box center [1189, 81] width 109 height 43
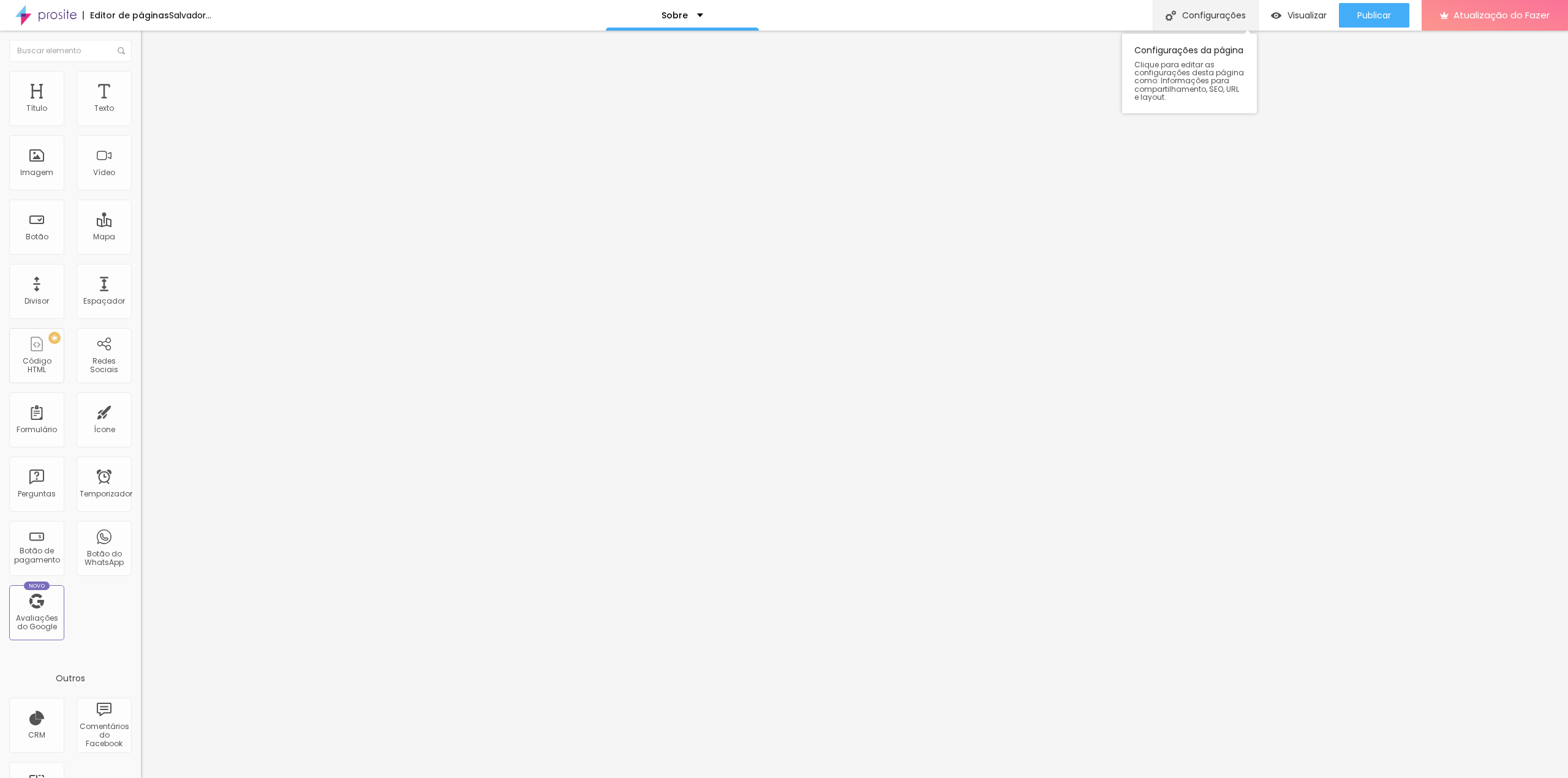
click at [1214, 4] on div "Configurações" at bounding box center [1205, 15] width 105 height 30
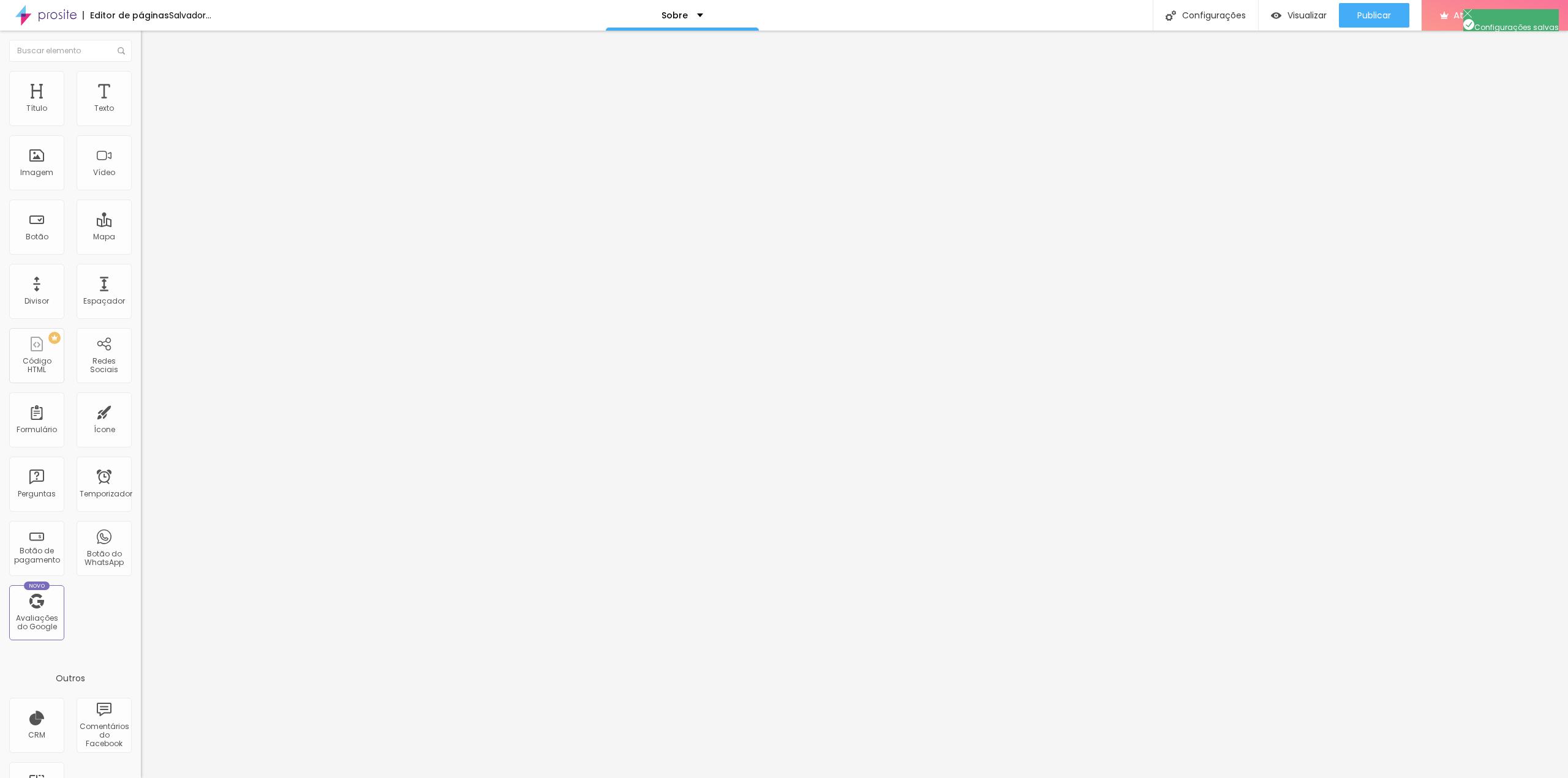
click at [1008, 777] on div at bounding box center [784, 791] width 1568 height 11
